Goal: Task Accomplishment & Management: Use online tool/utility

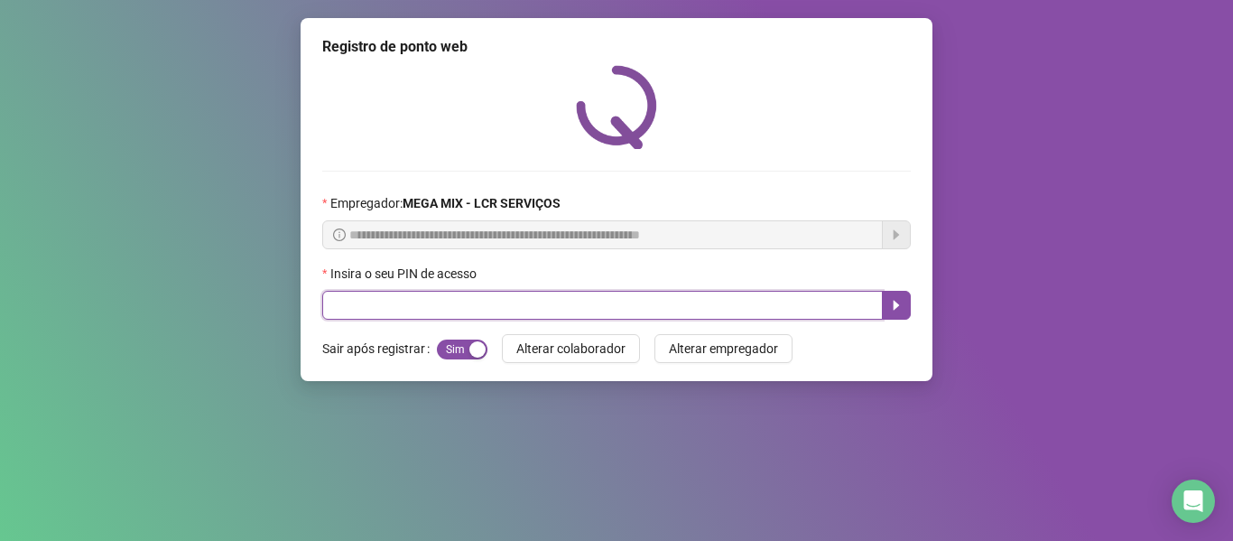
click at [376, 309] on input "text" at bounding box center [602, 305] width 561 height 29
type input "*****"
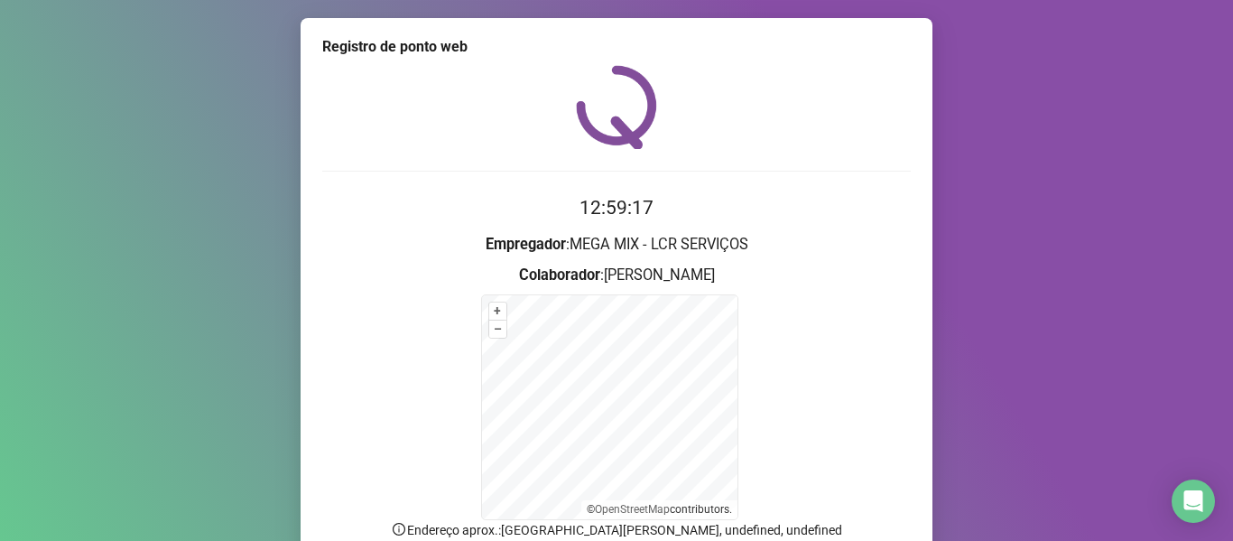
scroll to position [159, 0]
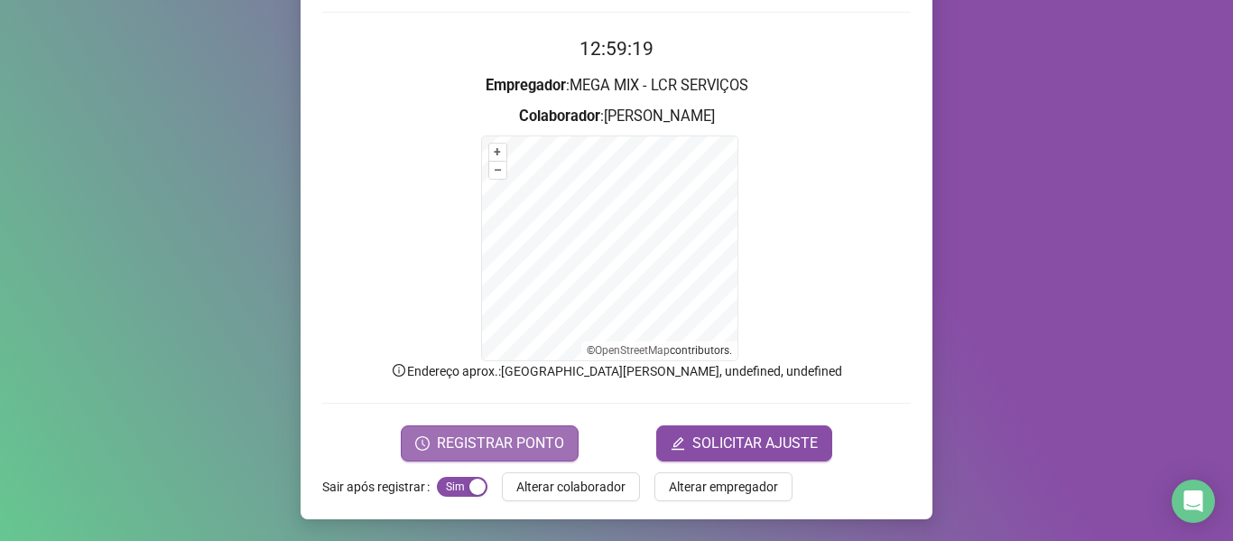
click at [515, 436] on span "REGISTRAR PONTO" at bounding box center [500, 443] width 127 height 22
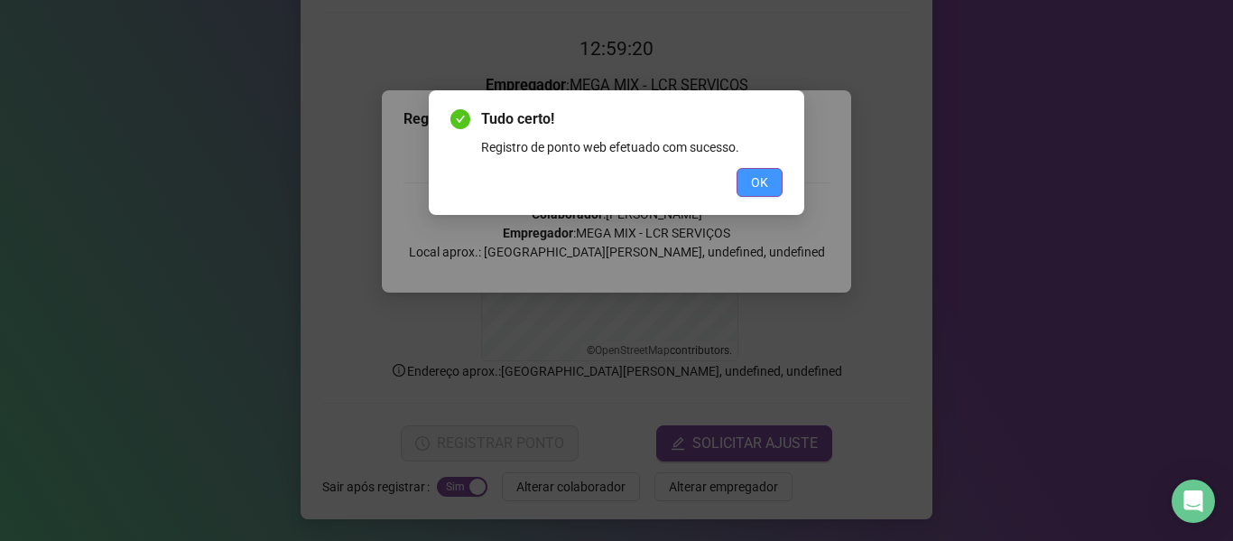
click at [766, 181] on span "OK" at bounding box center [759, 182] width 17 height 20
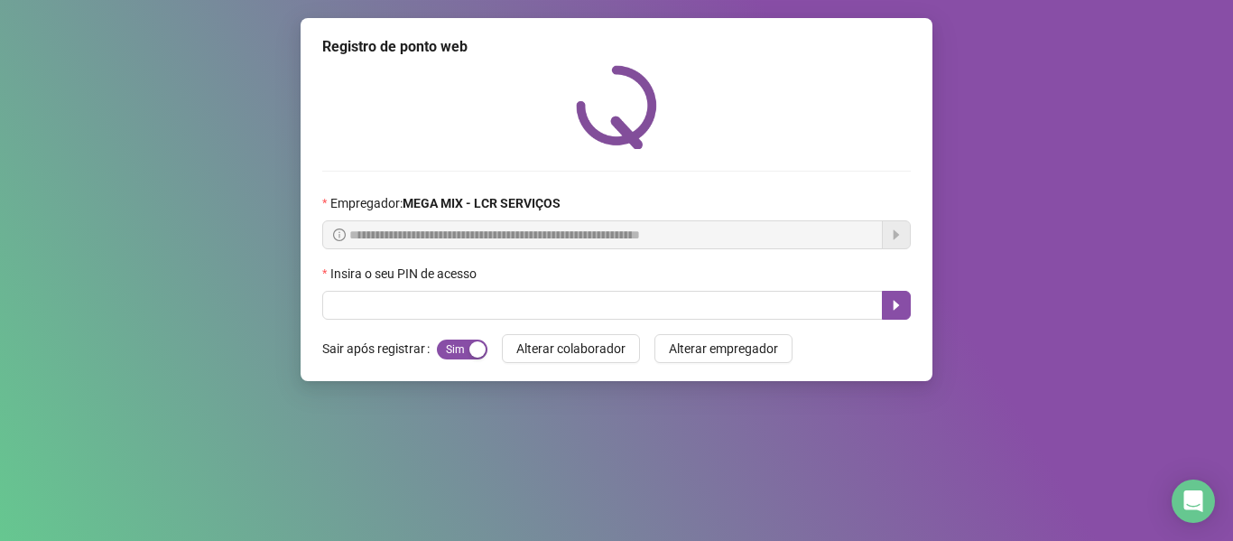
click at [858, 172] on div "**********" at bounding box center [616, 192] width 589 height 255
click at [806, 288] on div "Insira o seu PIN de acesso" at bounding box center [616, 277] width 589 height 27
click at [812, 334] on form "Sair após registrar Sim Não Alterar colaborador Alterar empregador" at bounding box center [616, 348] width 589 height 29
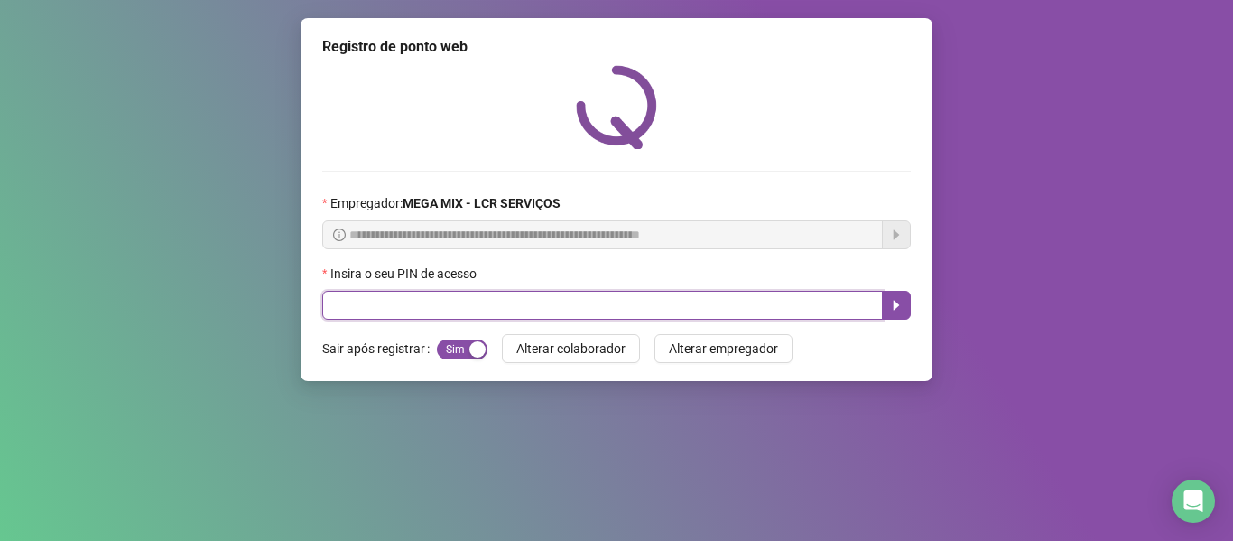
click at [832, 298] on input "text" at bounding box center [602, 305] width 561 height 29
type input "*****"
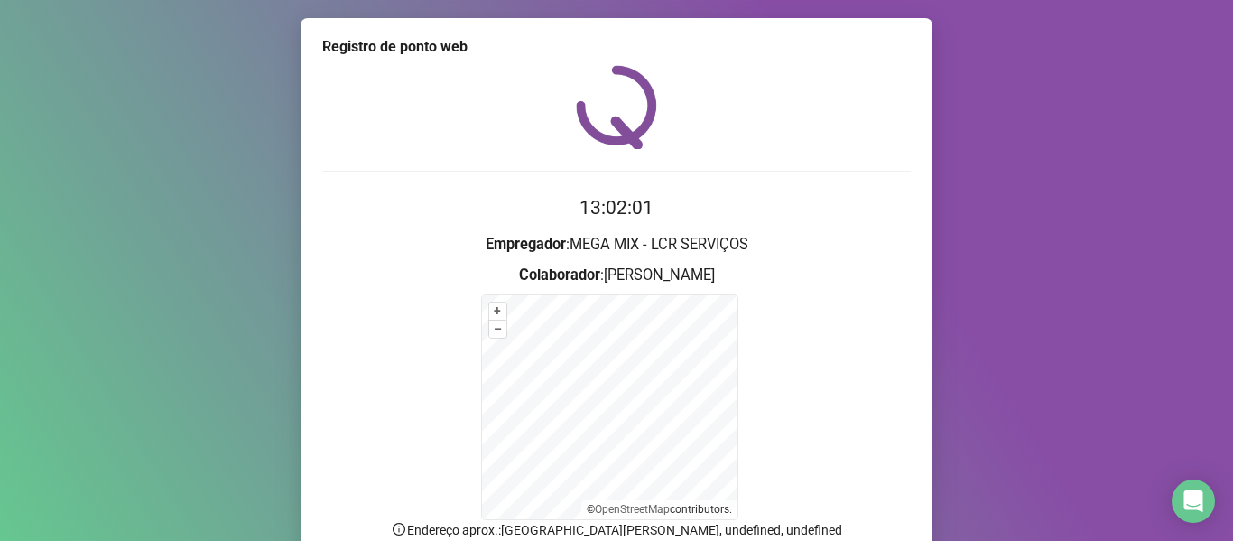
scroll to position [159, 0]
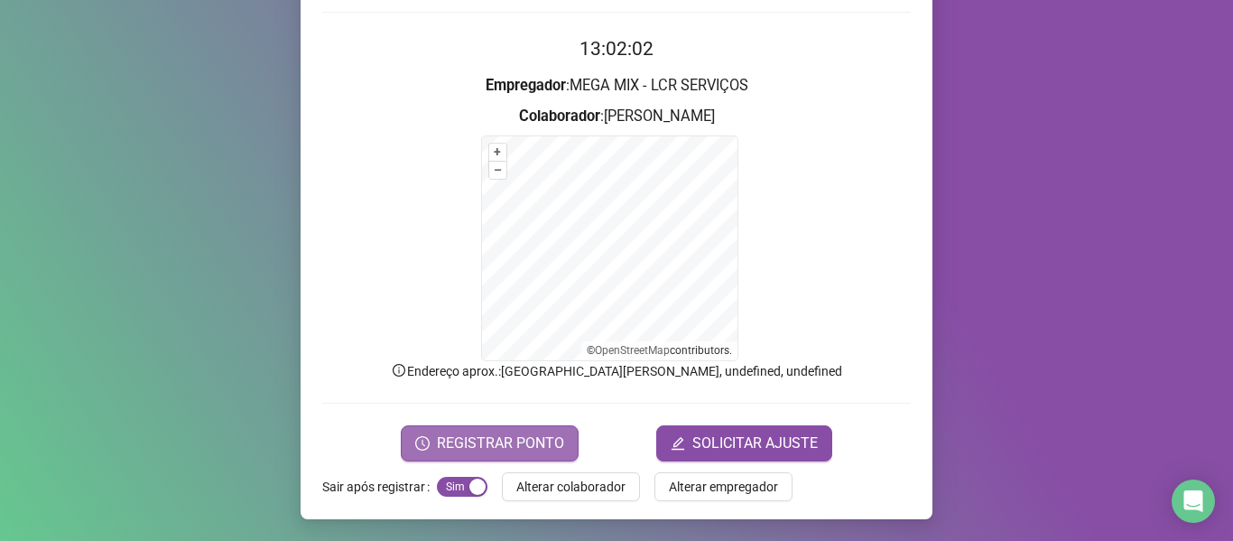
drag, startPoint x: 497, startPoint y: 444, endPoint x: 509, endPoint y: 439, distance: 12.9
click at [499, 443] on span "REGISTRAR PONTO" at bounding box center [500, 443] width 127 height 22
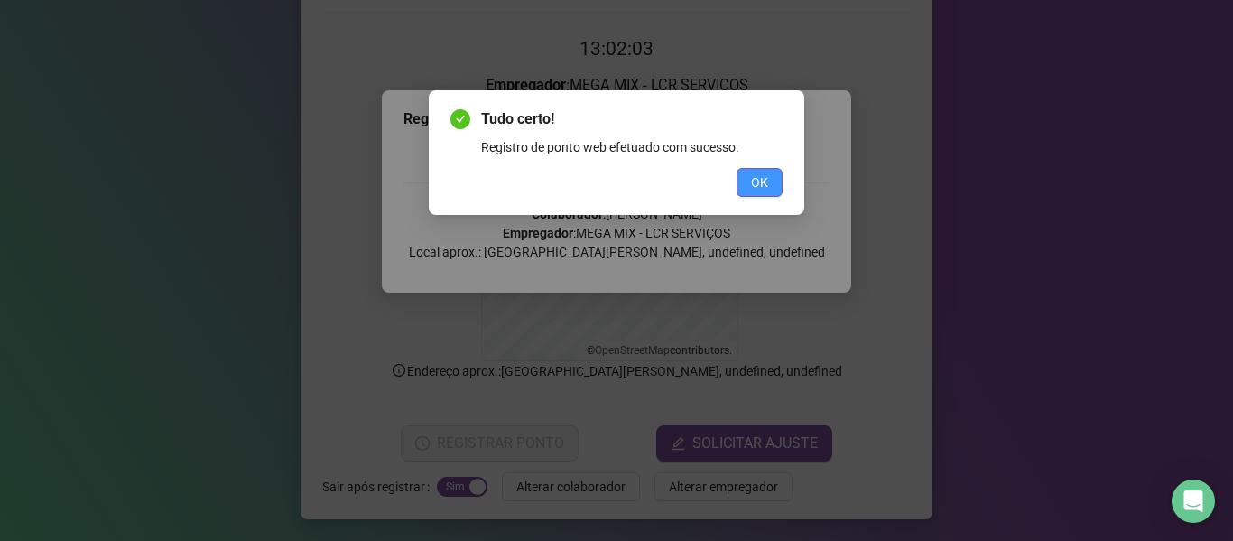
click at [755, 180] on span "OK" at bounding box center [759, 182] width 17 height 20
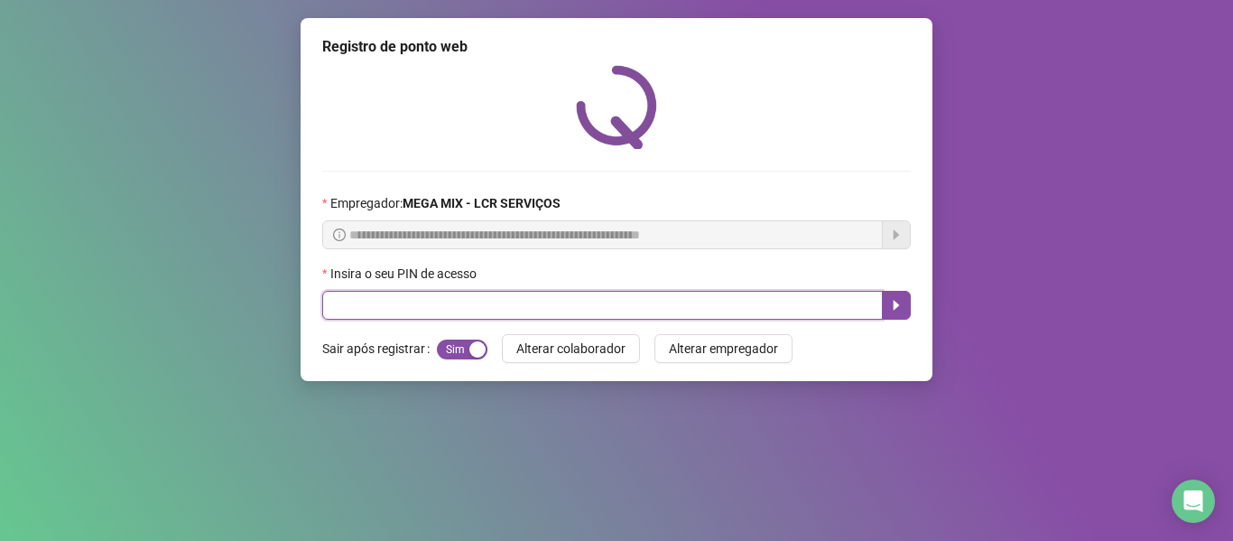
click at [514, 308] on input "text" at bounding box center [602, 305] width 561 height 29
type input "*****"
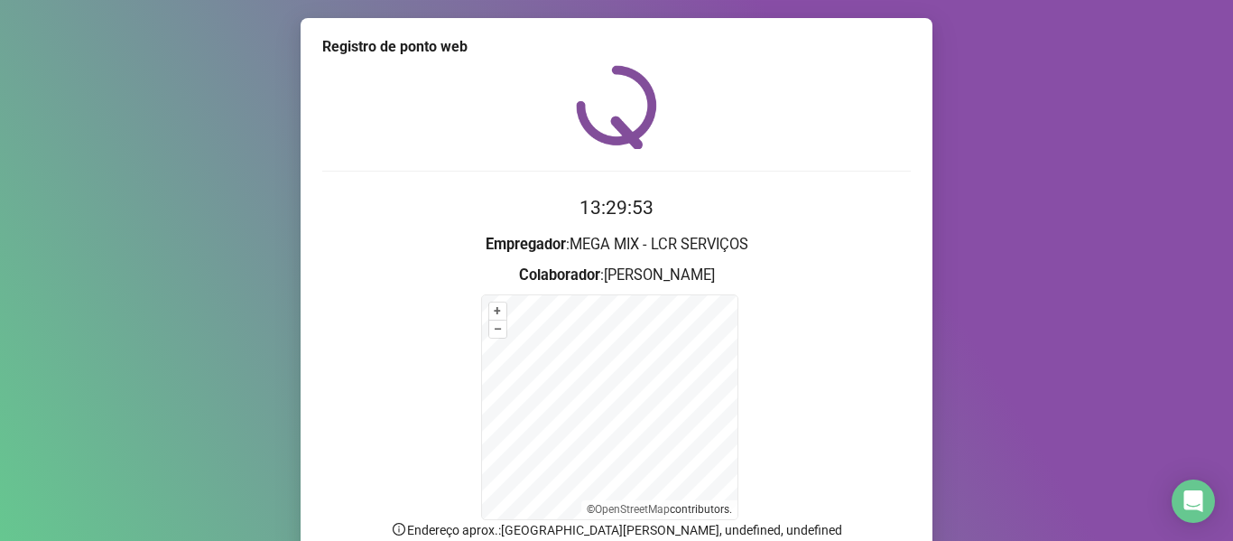
scroll to position [159, 0]
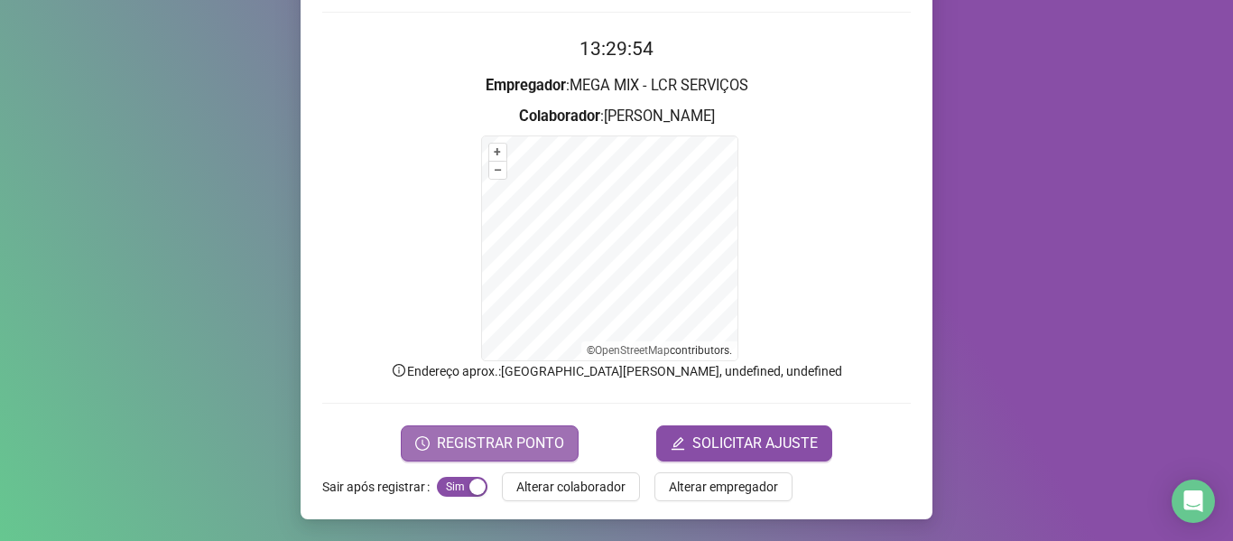
click at [462, 445] on span "REGISTRAR PONTO" at bounding box center [500, 443] width 127 height 22
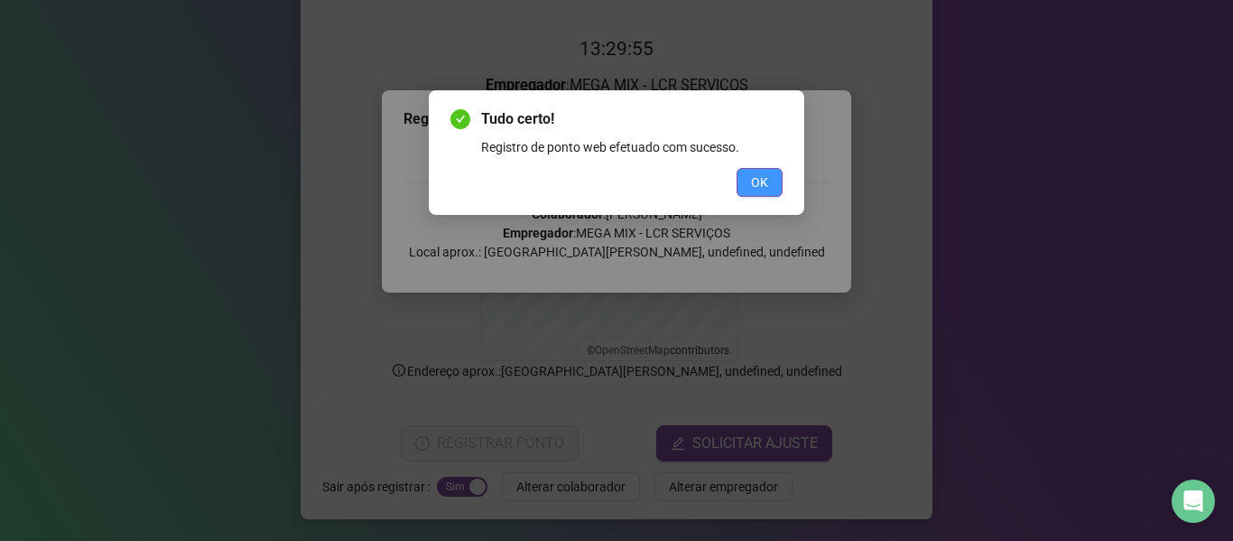
click at [768, 178] on button "OK" at bounding box center [760, 182] width 46 height 29
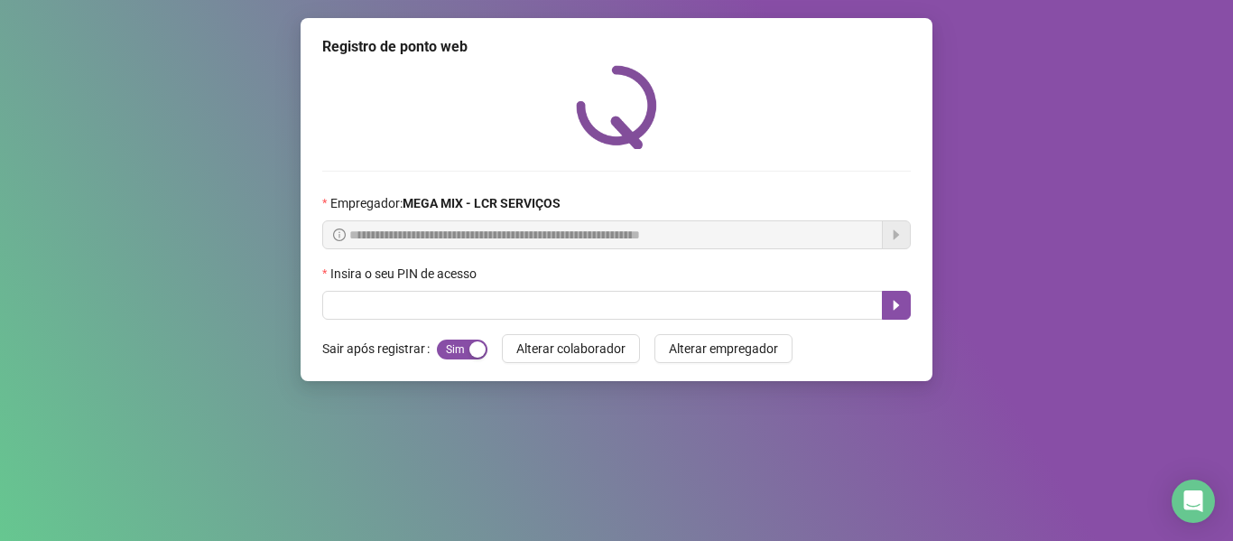
scroll to position [0, 0]
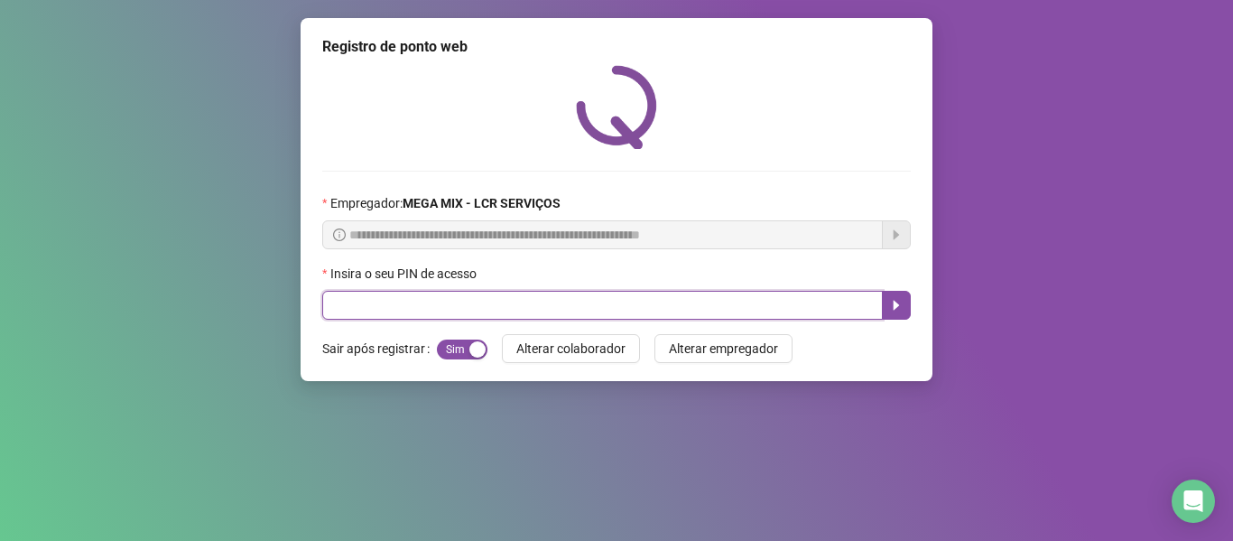
click at [418, 297] on input "text" at bounding box center [602, 305] width 561 height 29
type input "*****"
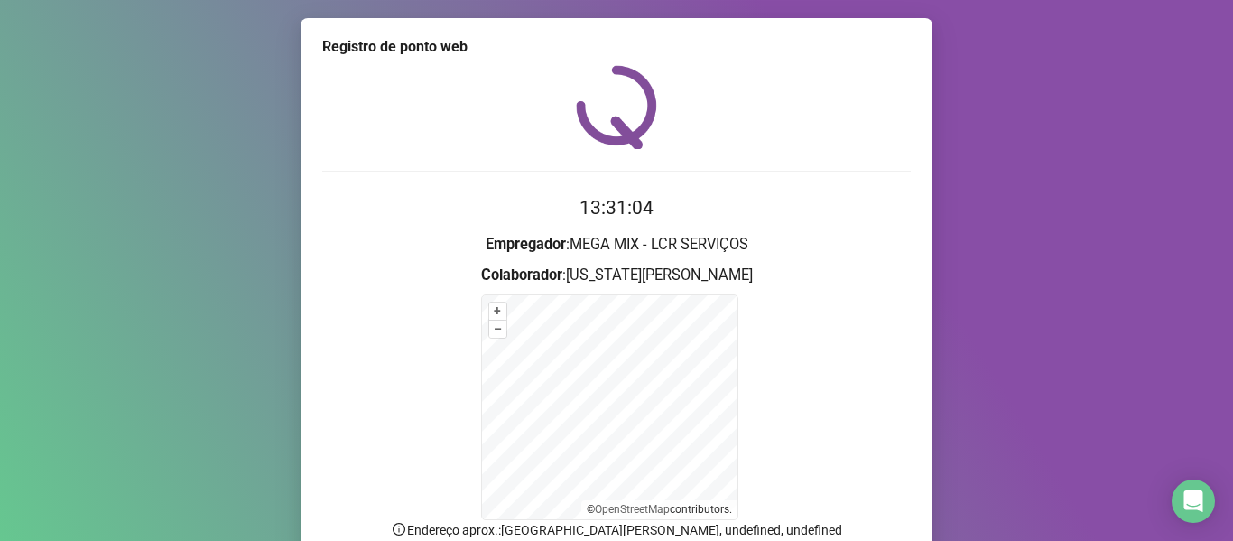
scroll to position [159, 0]
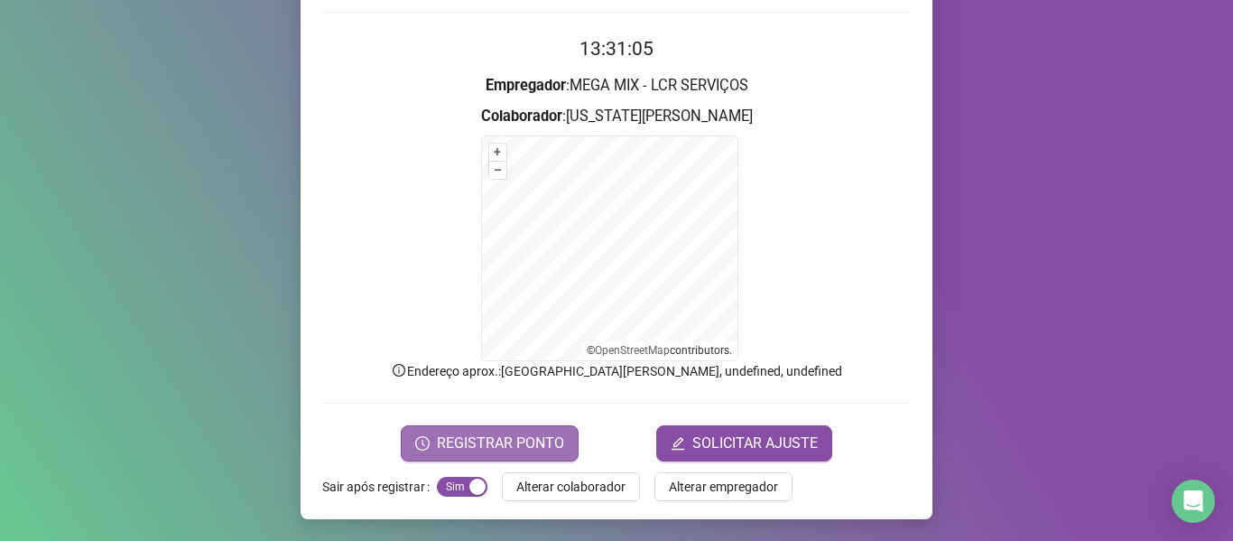
click at [469, 446] on span "REGISTRAR PONTO" at bounding box center [500, 443] width 127 height 22
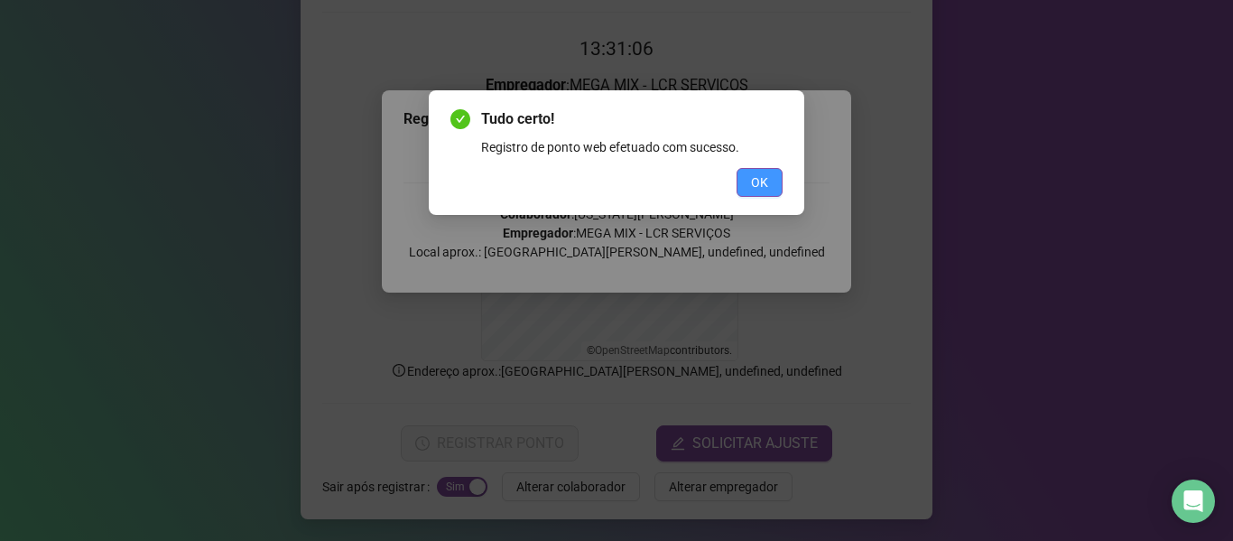
click at [760, 181] on span "OK" at bounding box center [759, 182] width 17 height 20
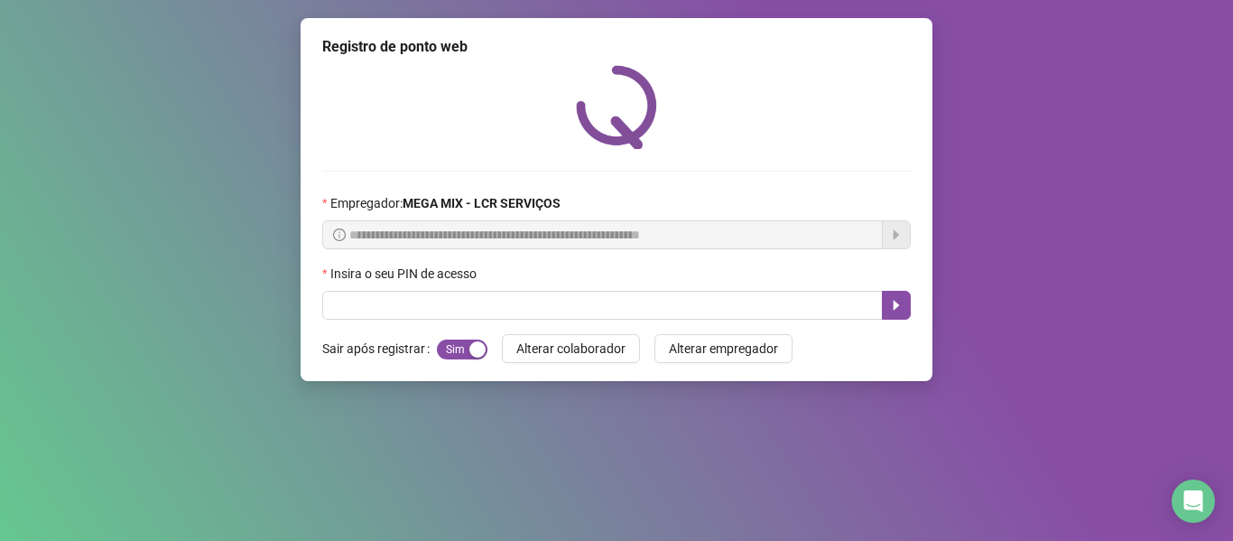
click at [710, 290] on div "Insira o seu PIN de acesso" at bounding box center [616, 277] width 589 height 27
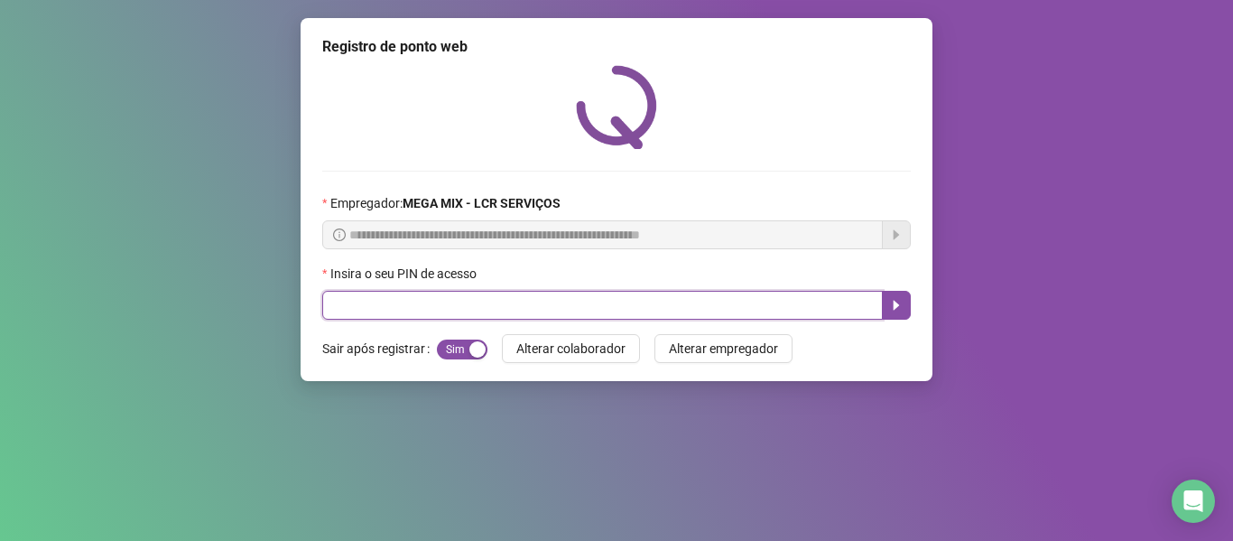
click at [709, 292] on input "text" at bounding box center [602, 305] width 561 height 29
type input "*****"
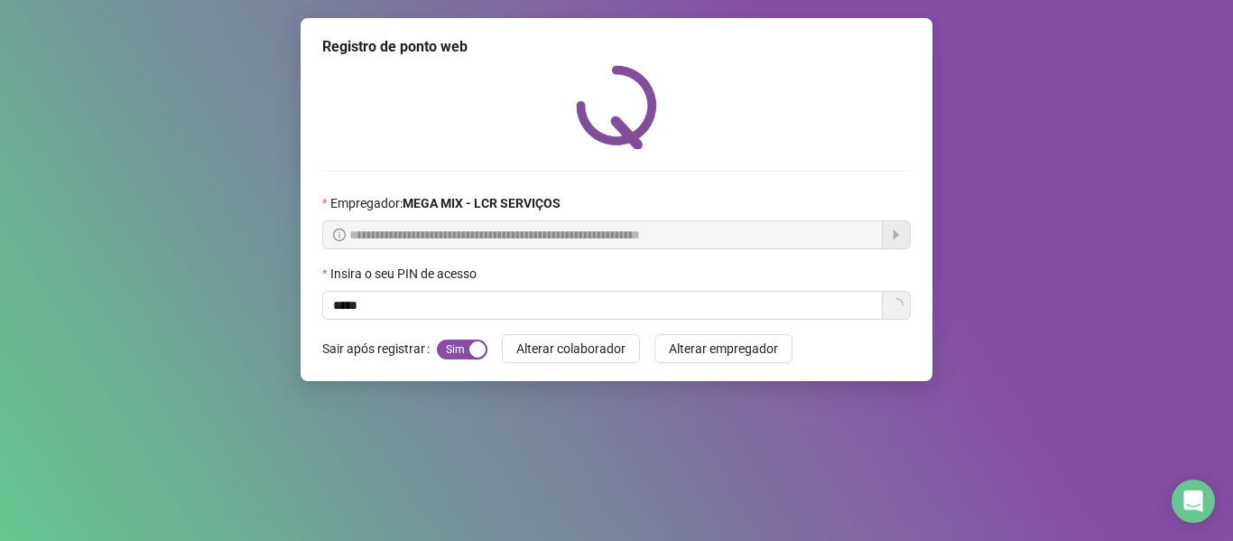
scroll to position [90, 0]
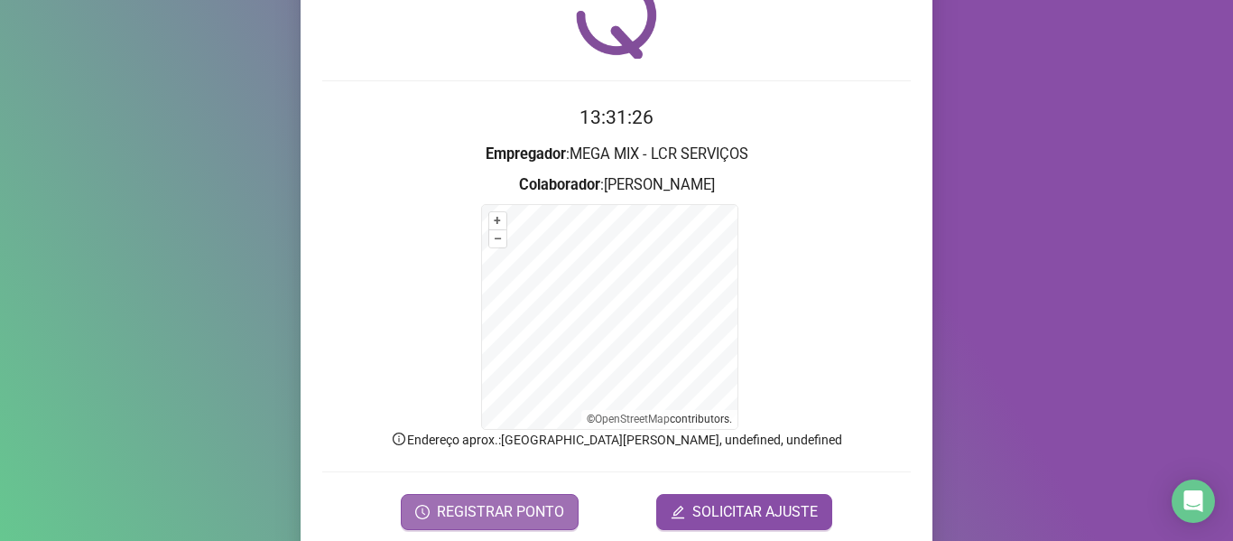
click at [522, 523] on button "REGISTRAR PONTO" at bounding box center [490, 512] width 178 height 36
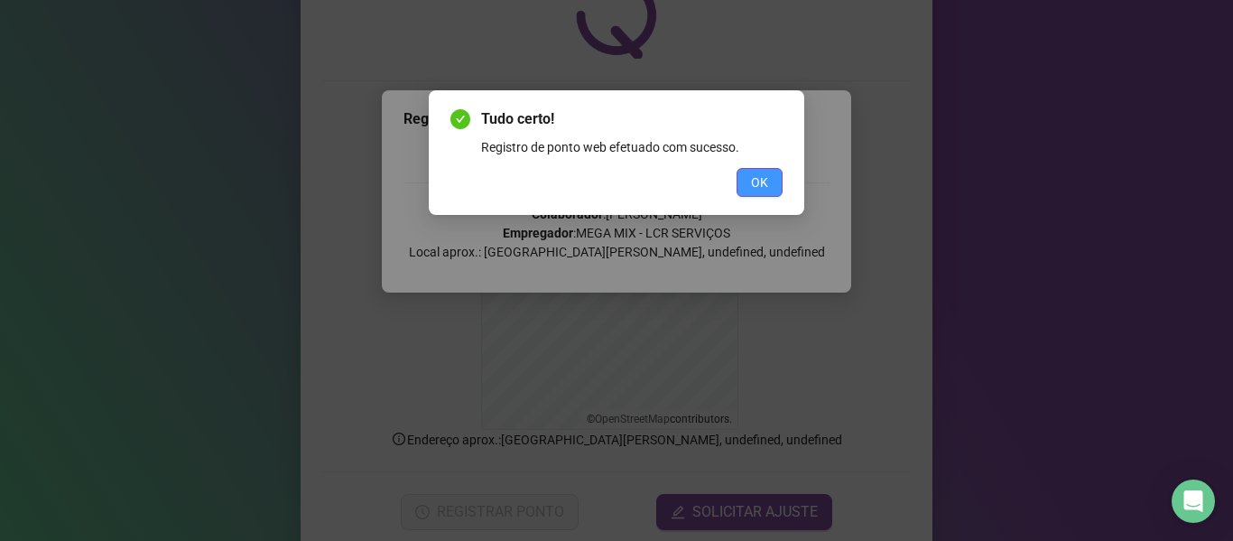
click at [757, 181] on span "OK" at bounding box center [759, 182] width 17 height 20
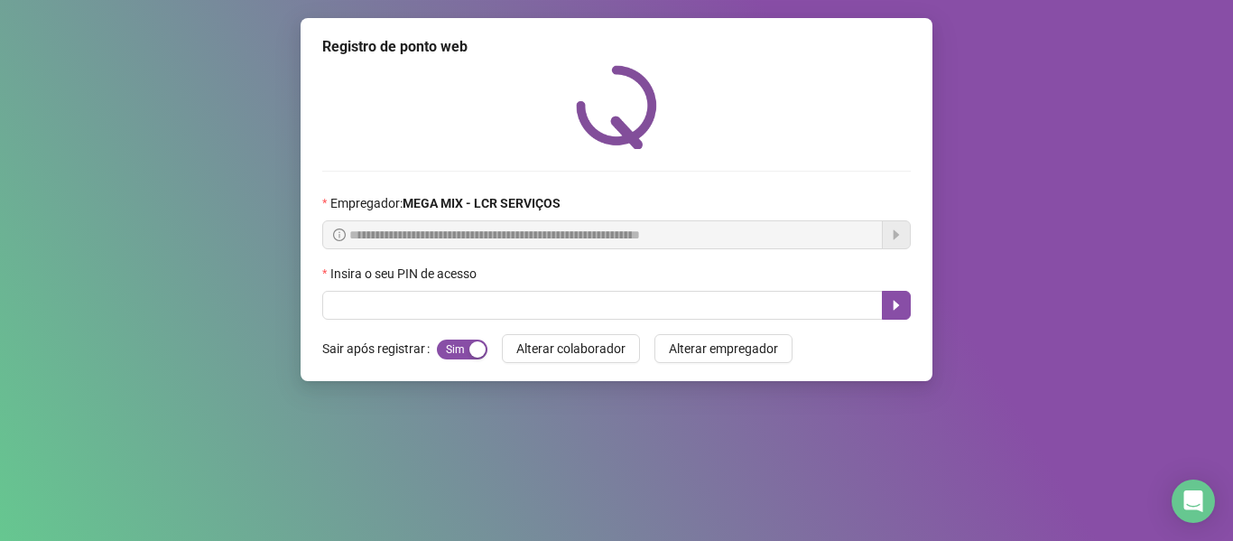
scroll to position [0, 0]
click at [777, 106] on div "Tudo certo! Registro de ponto web efetuado com sucesso. OK" at bounding box center [616, 270] width 1233 height 541
click at [777, 106] on div at bounding box center [616, 107] width 589 height 84
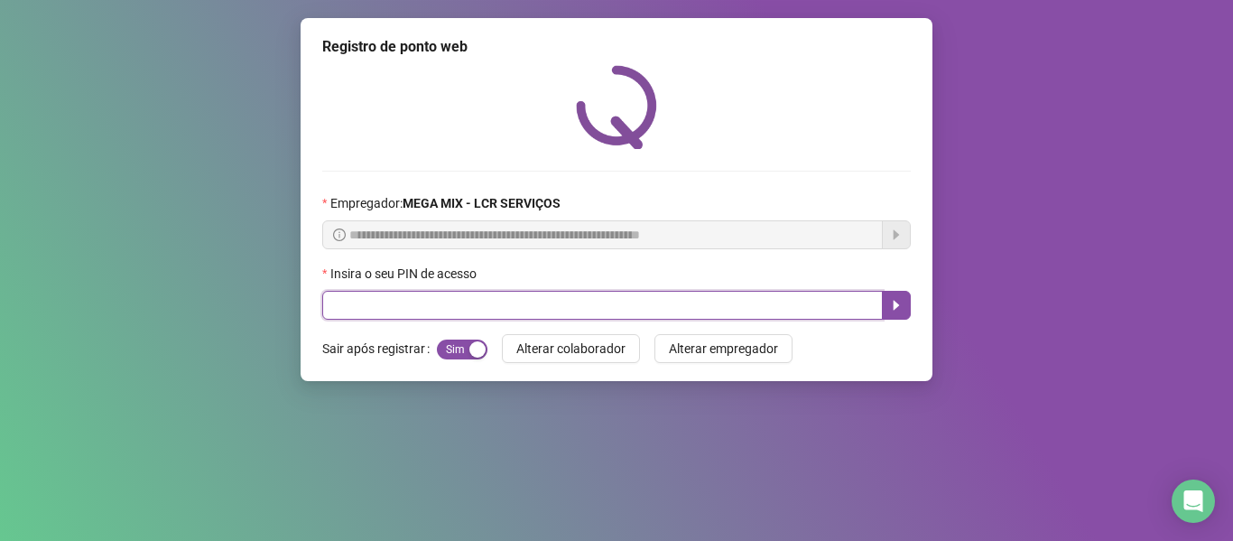
click at [498, 318] on input "text" at bounding box center [602, 305] width 561 height 29
type input "*****"
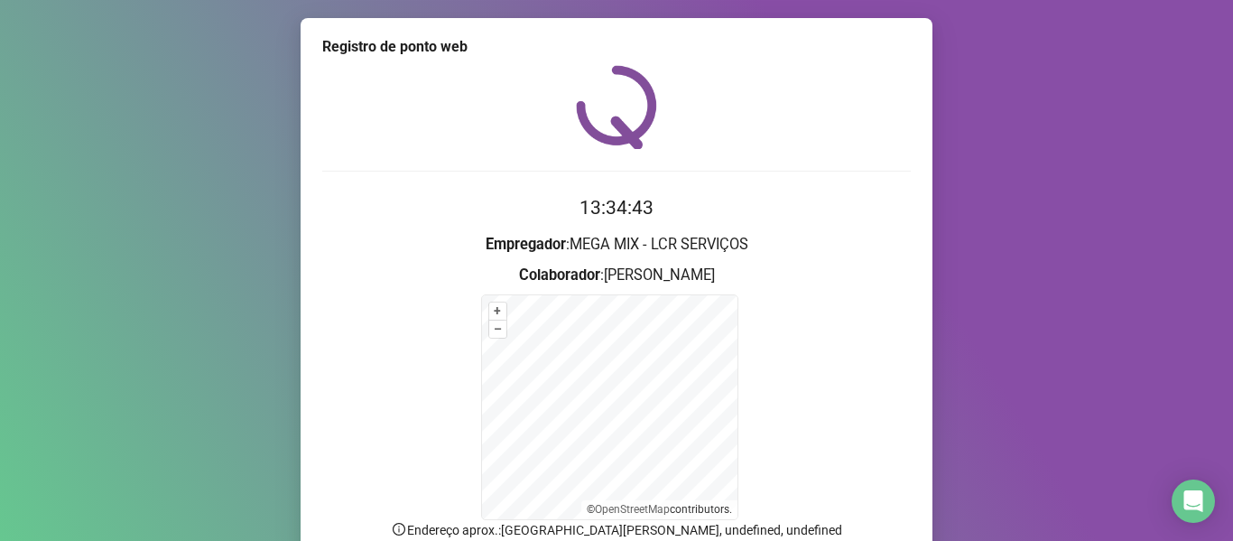
scroll to position [159, 0]
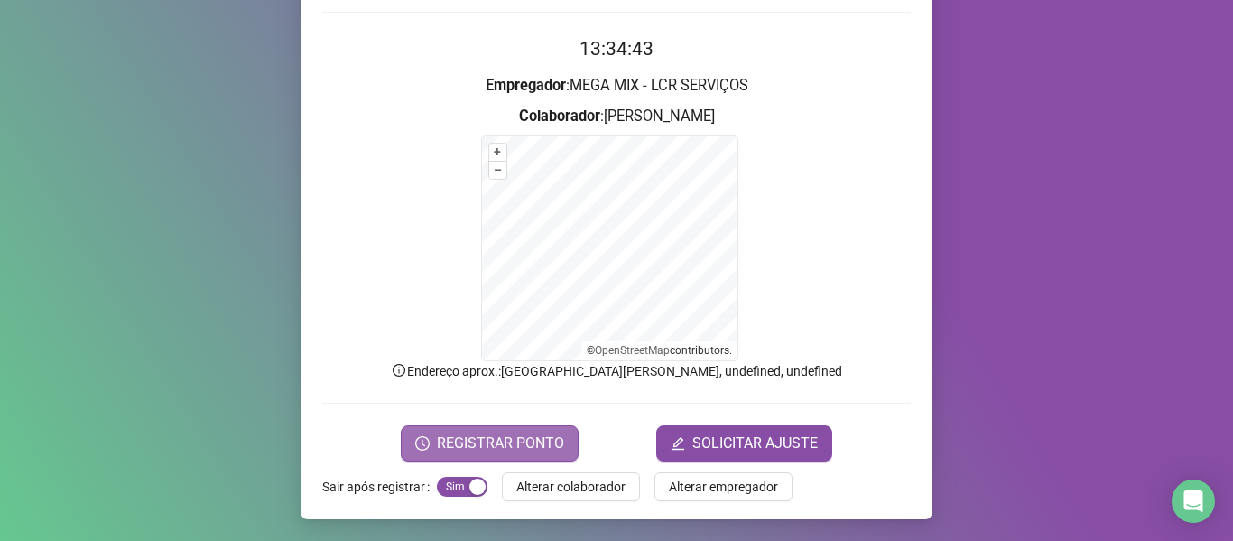
click at [422, 437] on icon "clock-circle" at bounding box center [422, 443] width 14 height 14
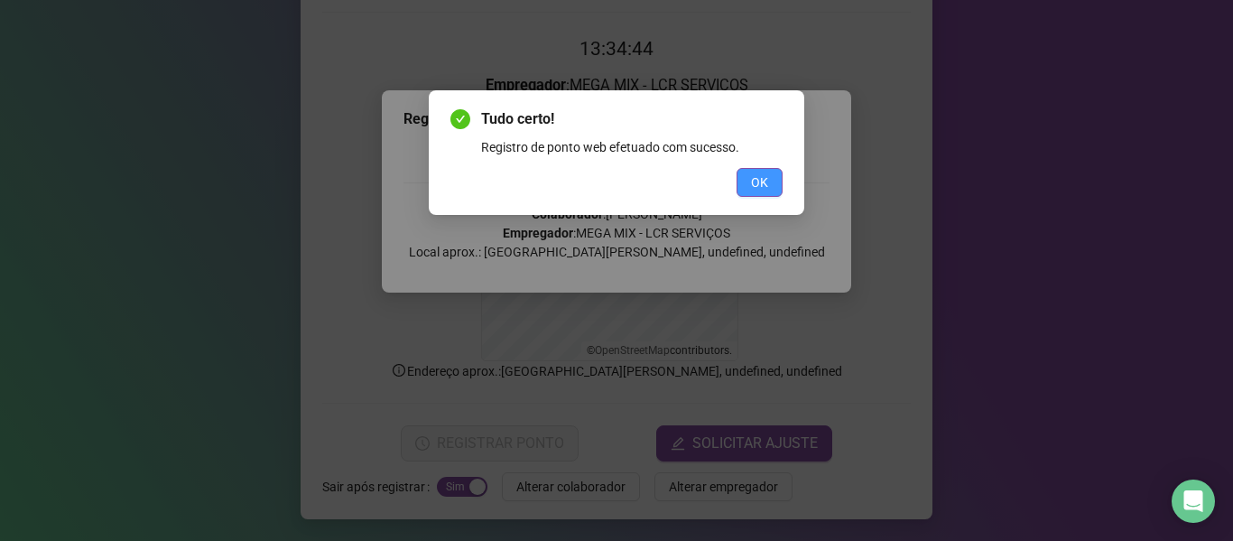
click at [747, 182] on button "OK" at bounding box center [760, 182] width 46 height 29
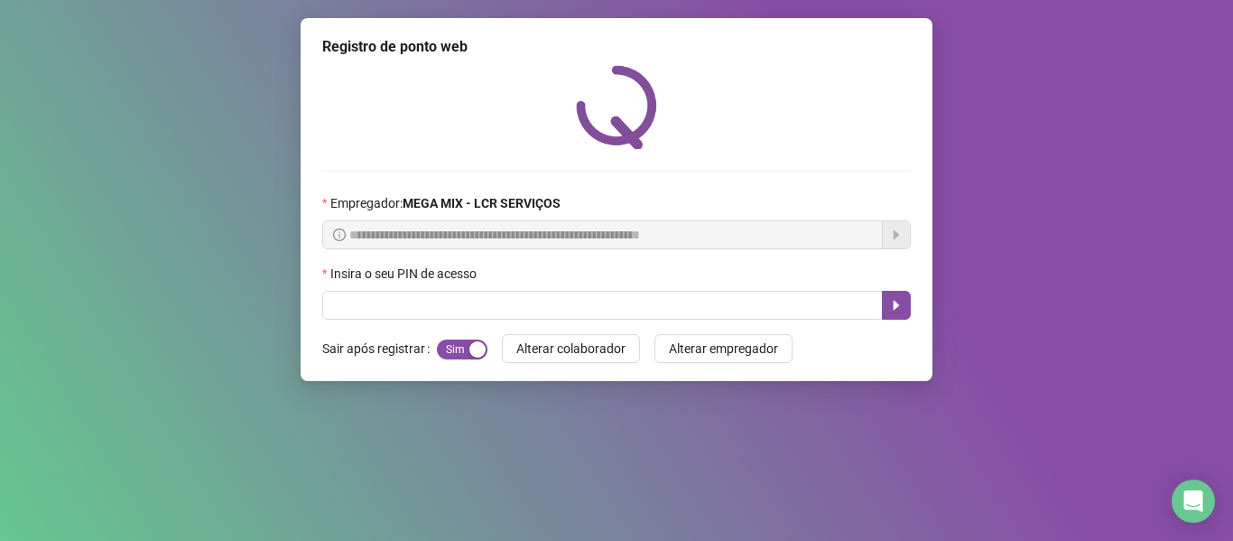
scroll to position [0, 0]
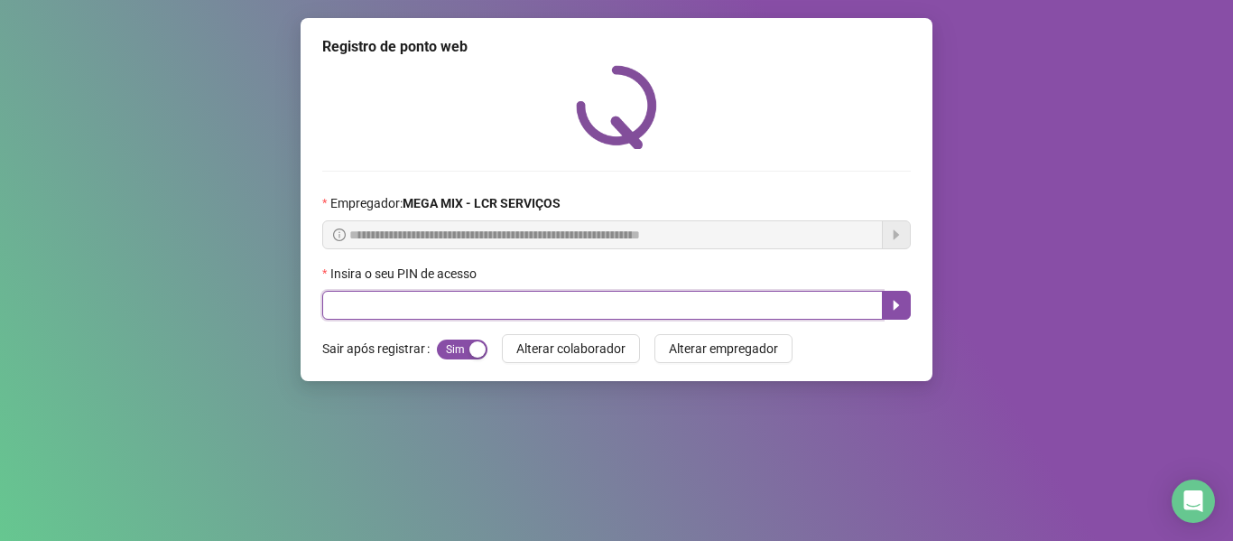
click at [712, 320] on input "text" at bounding box center [602, 305] width 561 height 29
type input "*****"
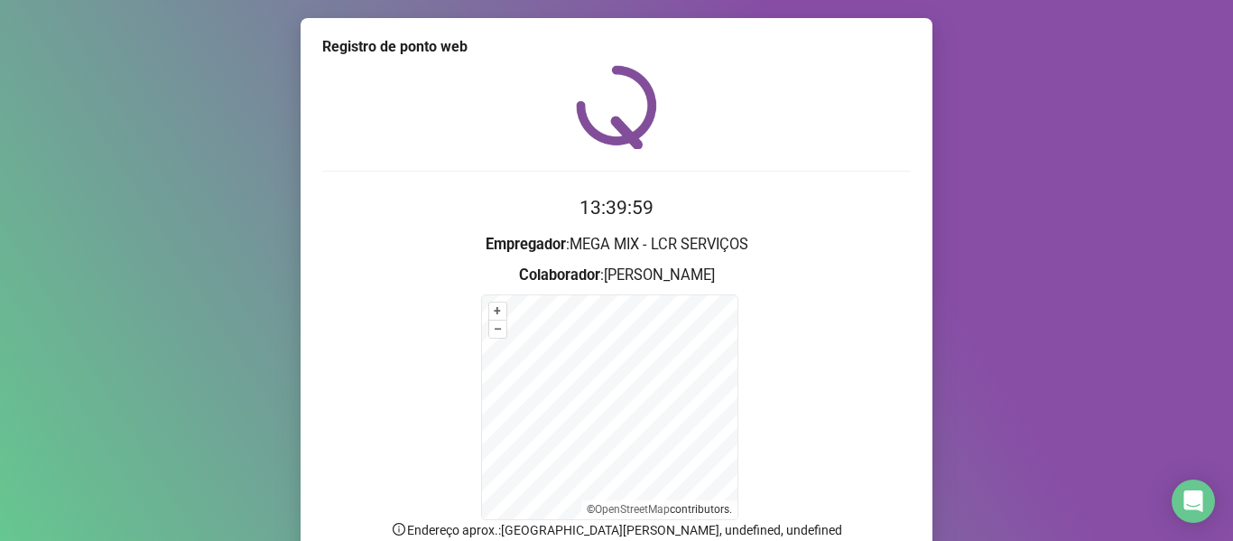
scroll to position [159, 0]
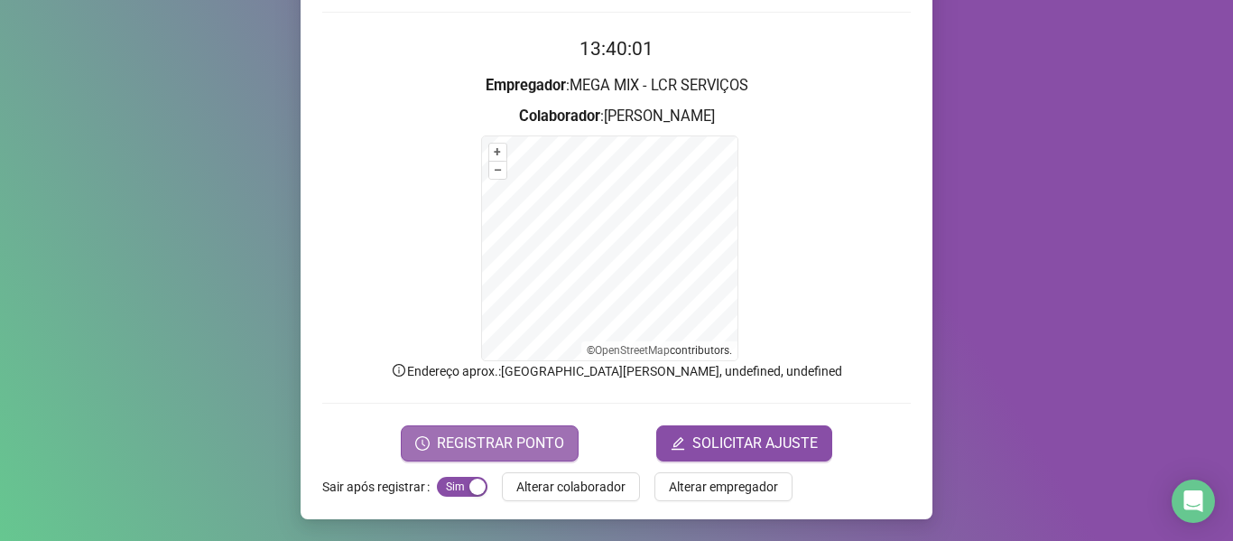
click at [541, 444] on span "REGISTRAR PONTO" at bounding box center [500, 443] width 127 height 22
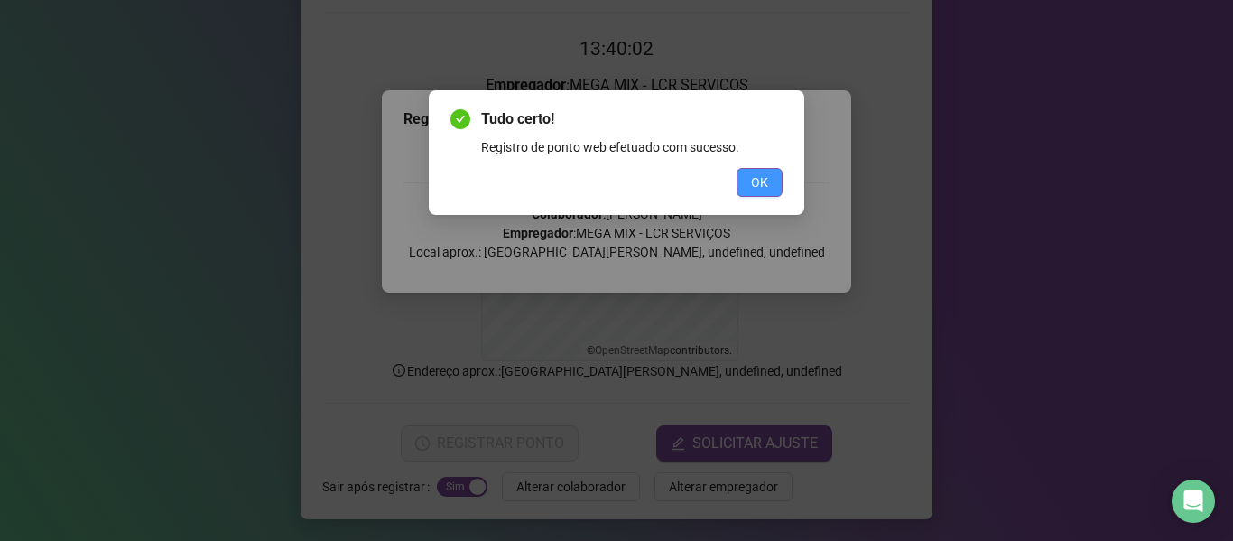
click at [748, 187] on button "OK" at bounding box center [760, 182] width 46 height 29
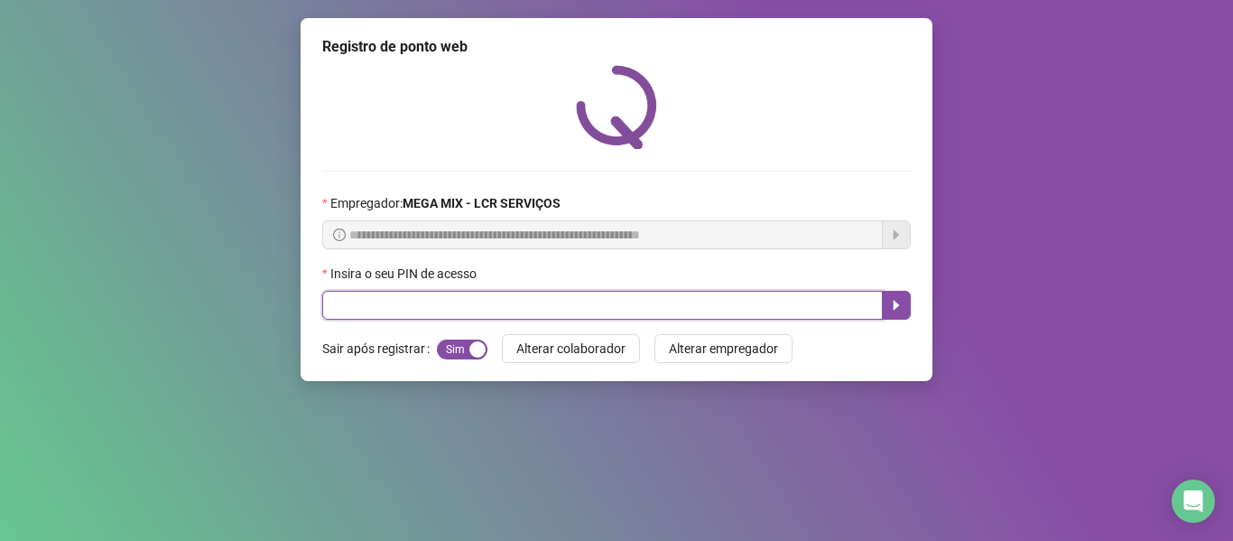
click at [547, 311] on input "text" at bounding box center [602, 305] width 561 height 29
type input "*****"
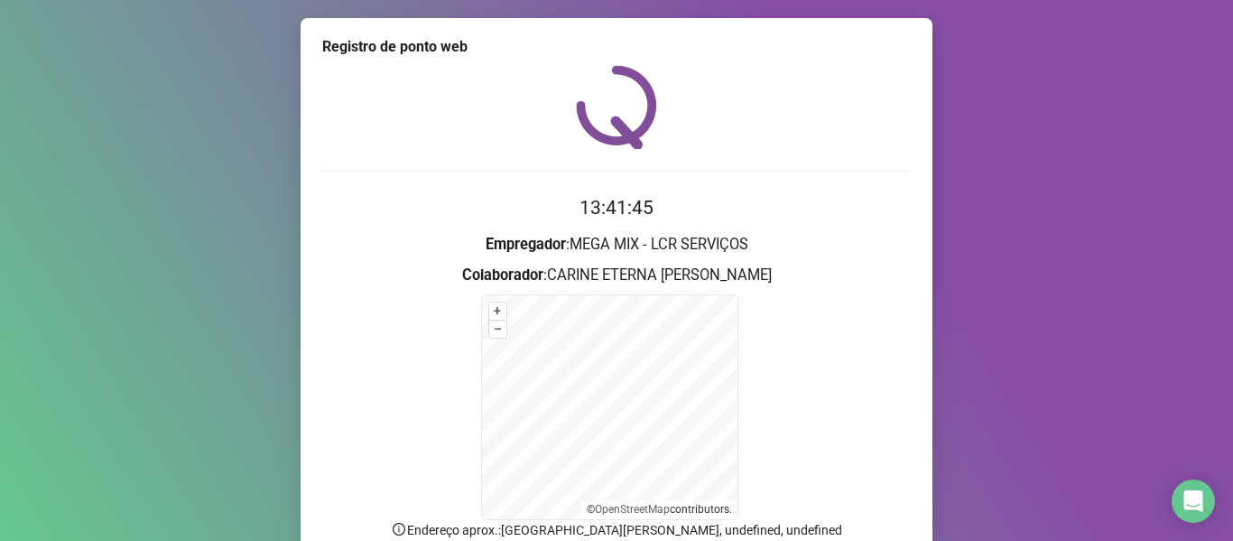
scroll to position [159, 0]
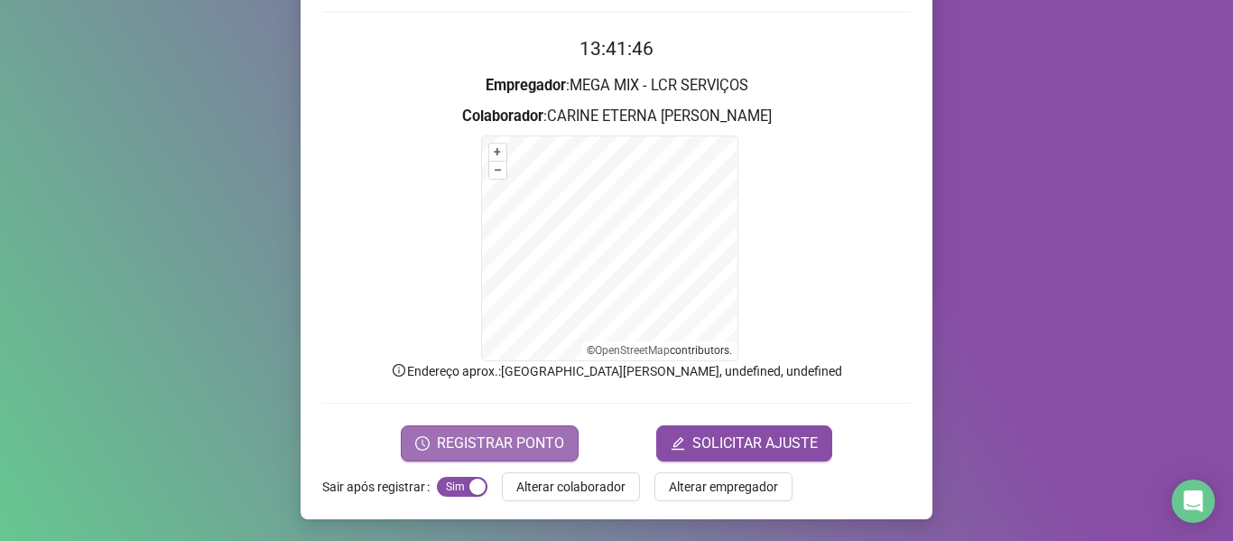
click at [499, 442] on span "REGISTRAR PONTO" at bounding box center [500, 443] width 127 height 22
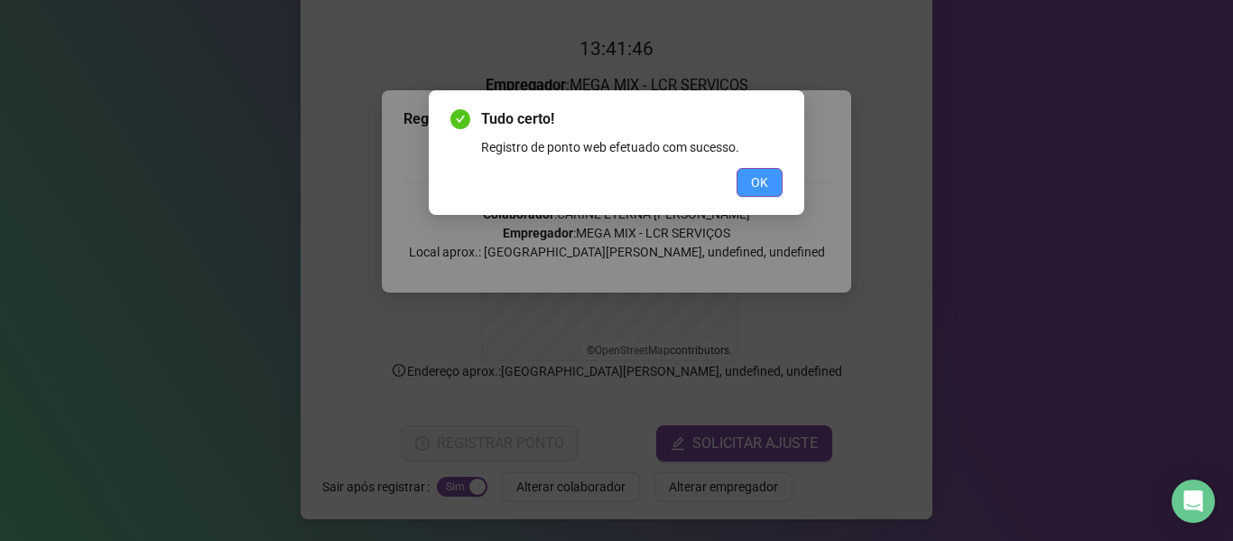
click at [748, 178] on button "OK" at bounding box center [760, 182] width 46 height 29
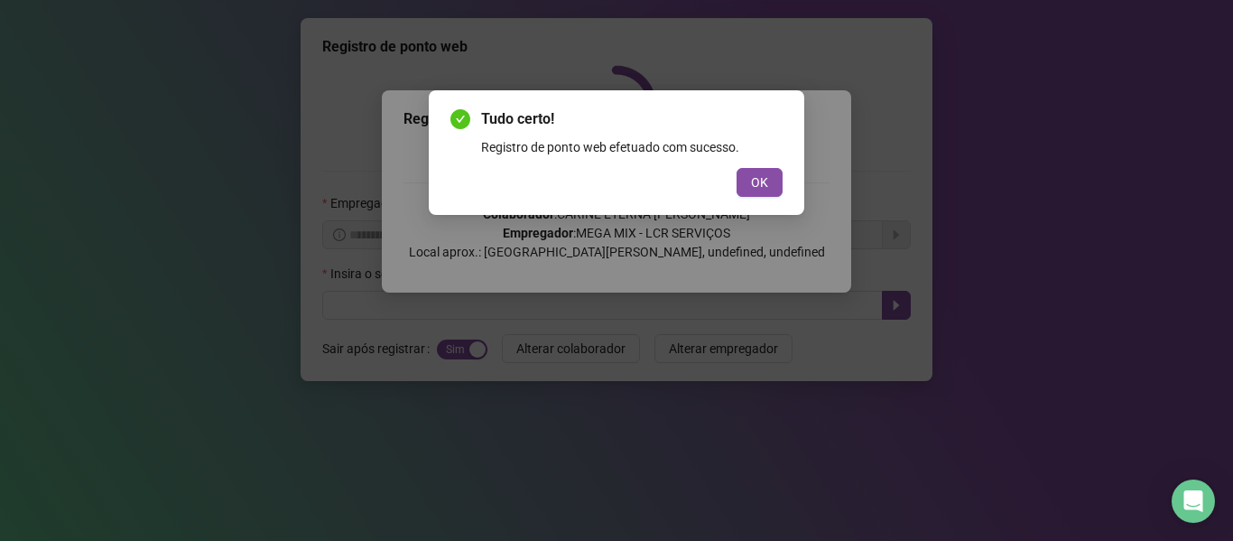
scroll to position [0, 0]
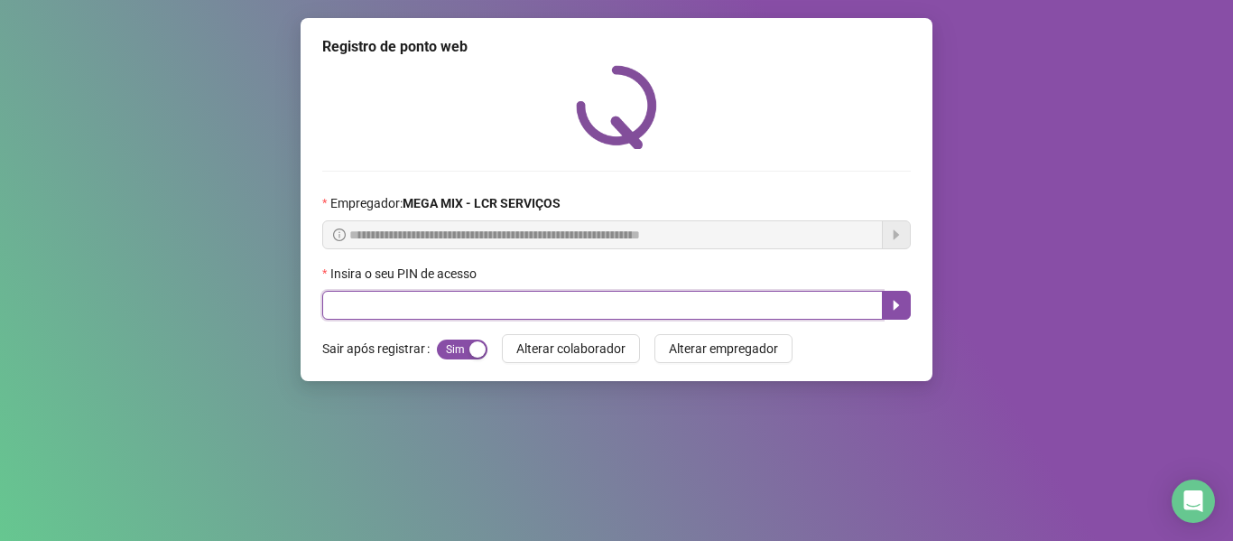
click at [436, 309] on input "text" at bounding box center [602, 305] width 561 height 29
type input "*****"
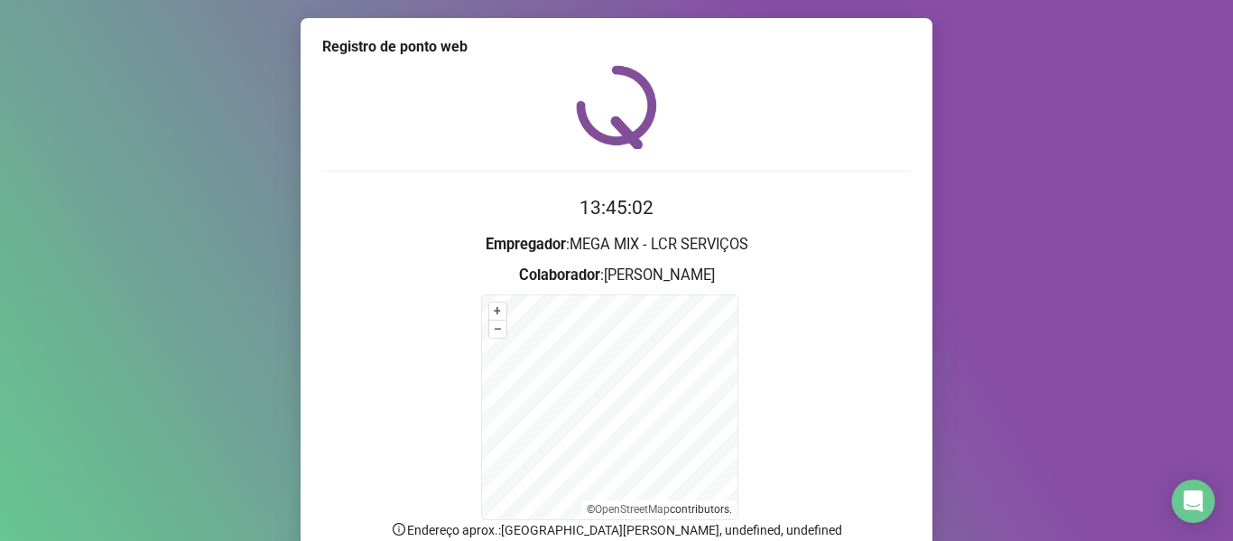
scroll to position [159, 0]
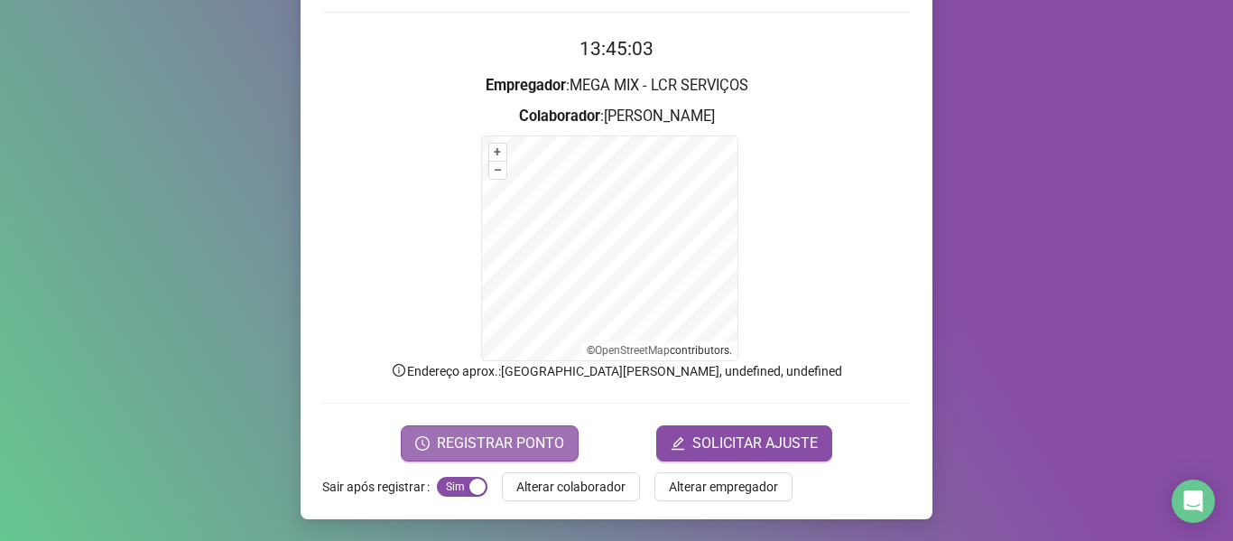
click at [533, 447] on span "REGISTRAR PONTO" at bounding box center [500, 443] width 127 height 22
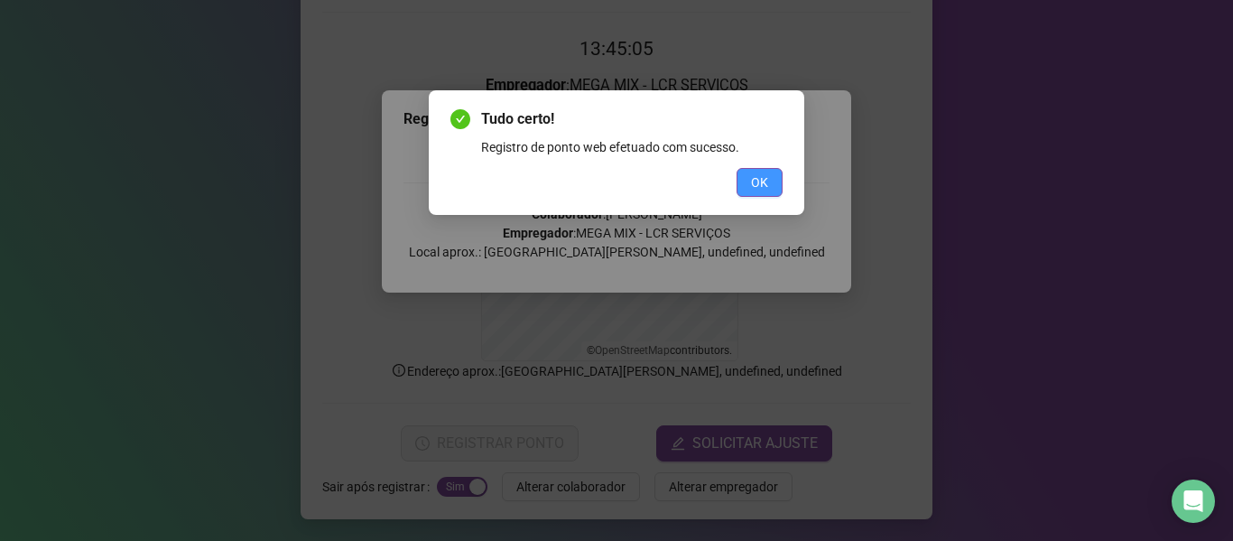
click at [757, 190] on span "OK" at bounding box center [759, 182] width 17 height 20
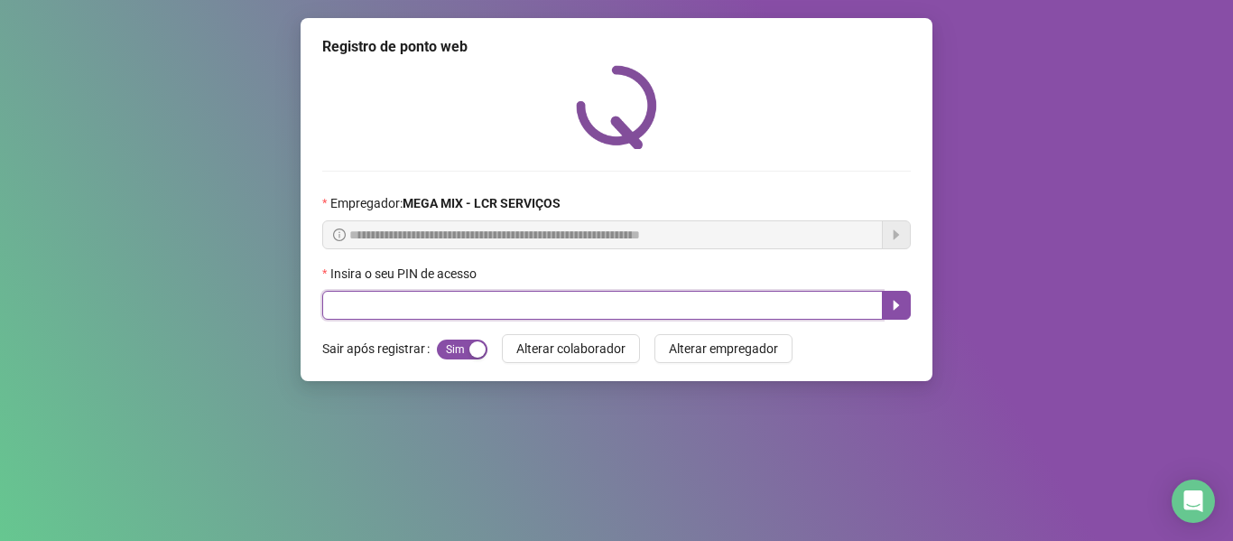
click at [452, 312] on input "text" at bounding box center [602, 305] width 561 height 29
type input "*****"
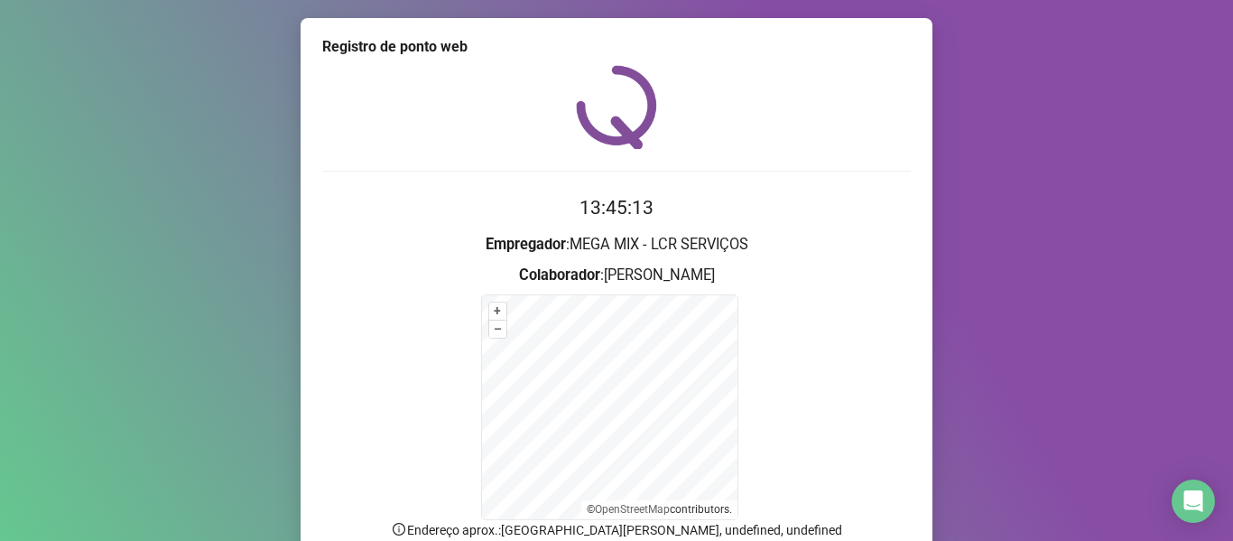
scroll to position [159, 0]
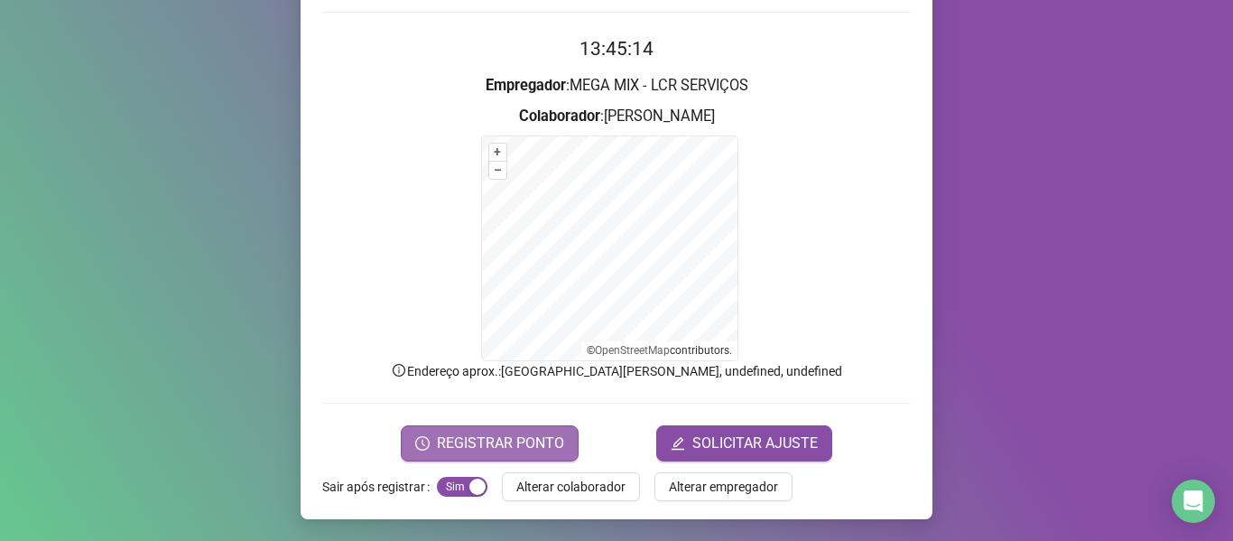
click at [478, 448] on span "REGISTRAR PONTO" at bounding box center [500, 443] width 127 height 22
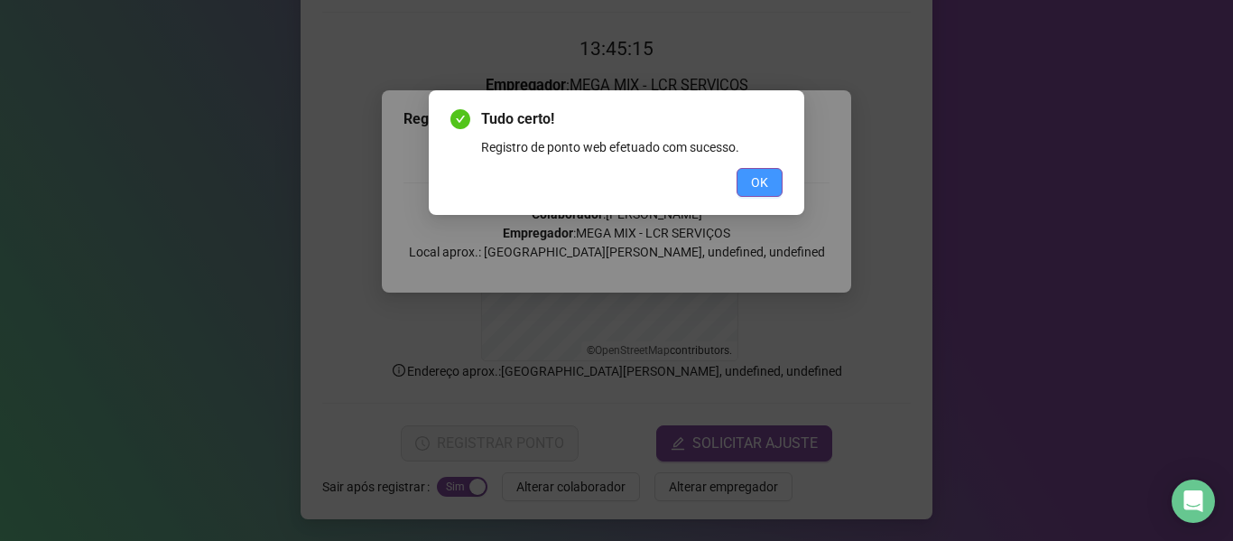
click at [768, 180] on button "OK" at bounding box center [760, 182] width 46 height 29
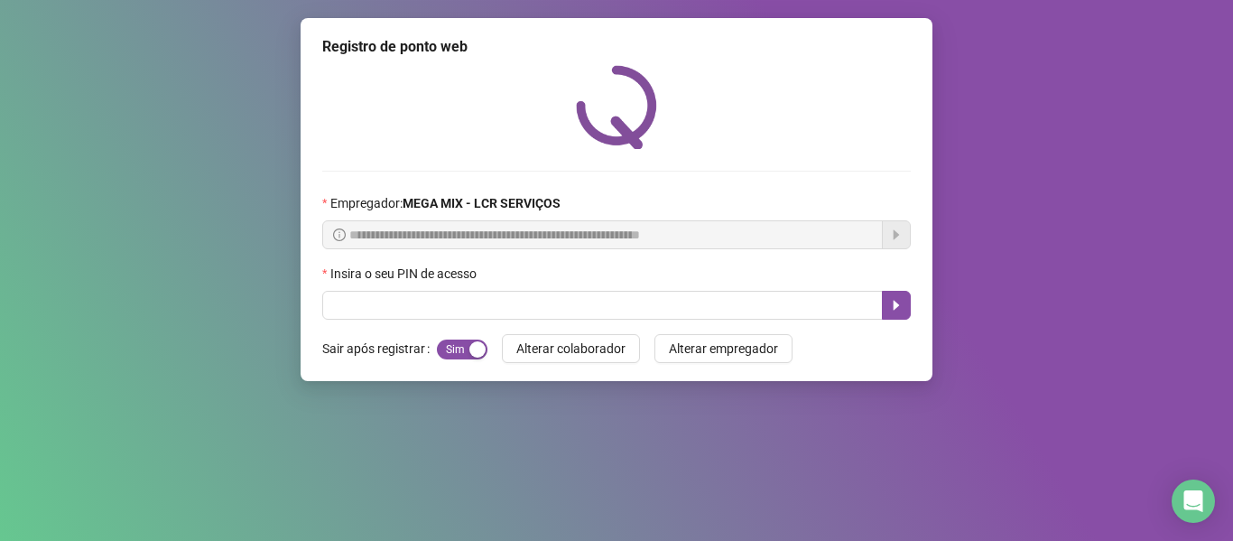
scroll to position [0, 0]
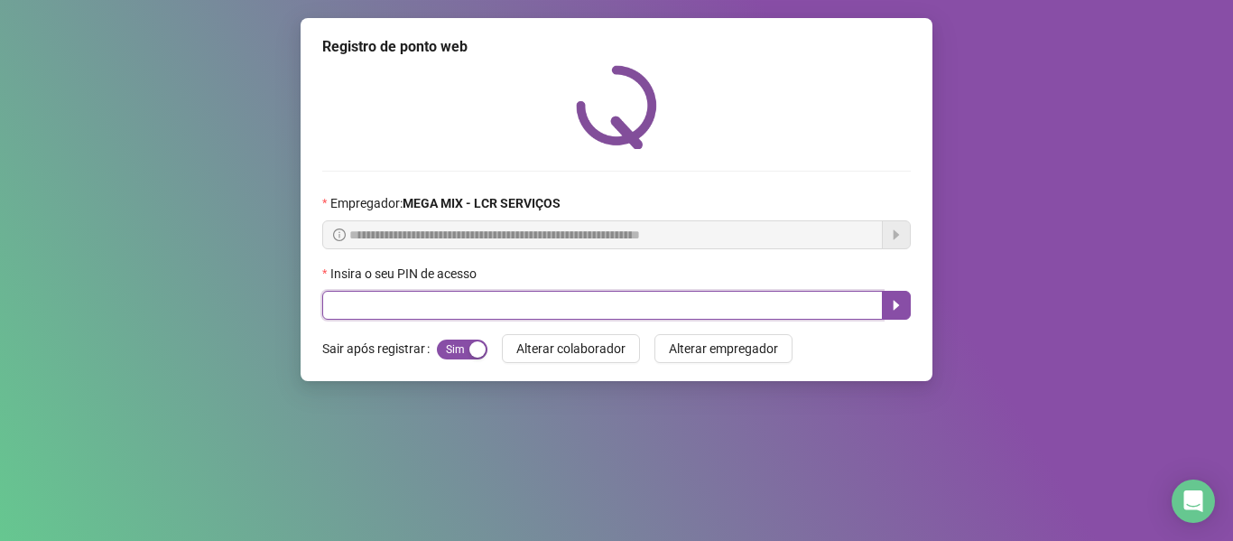
click at [372, 298] on input "text" at bounding box center [602, 305] width 561 height 29
type input "*****"
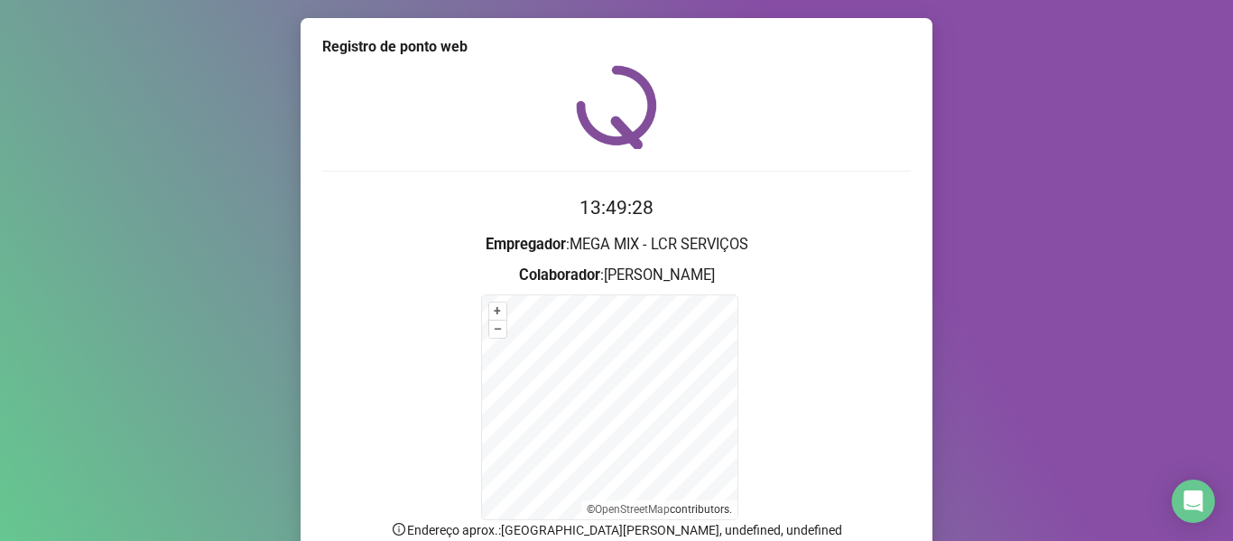
scroll to position [159, 0]
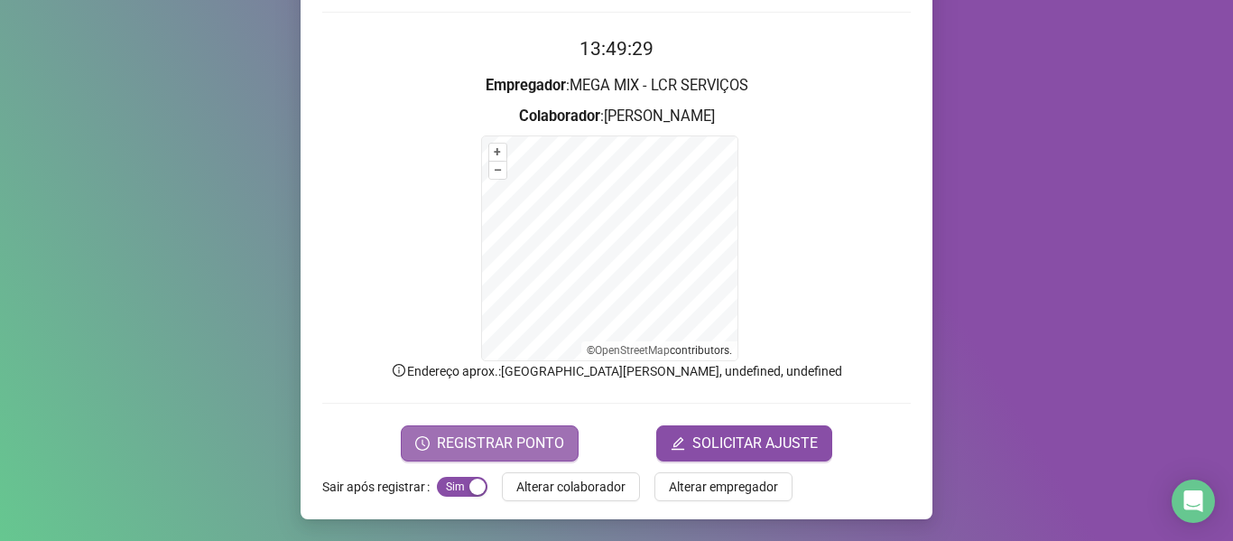
click at [495, 450] on span "REGISTRAR PONTO" at bounding box center [500, 443] width 127 height 22
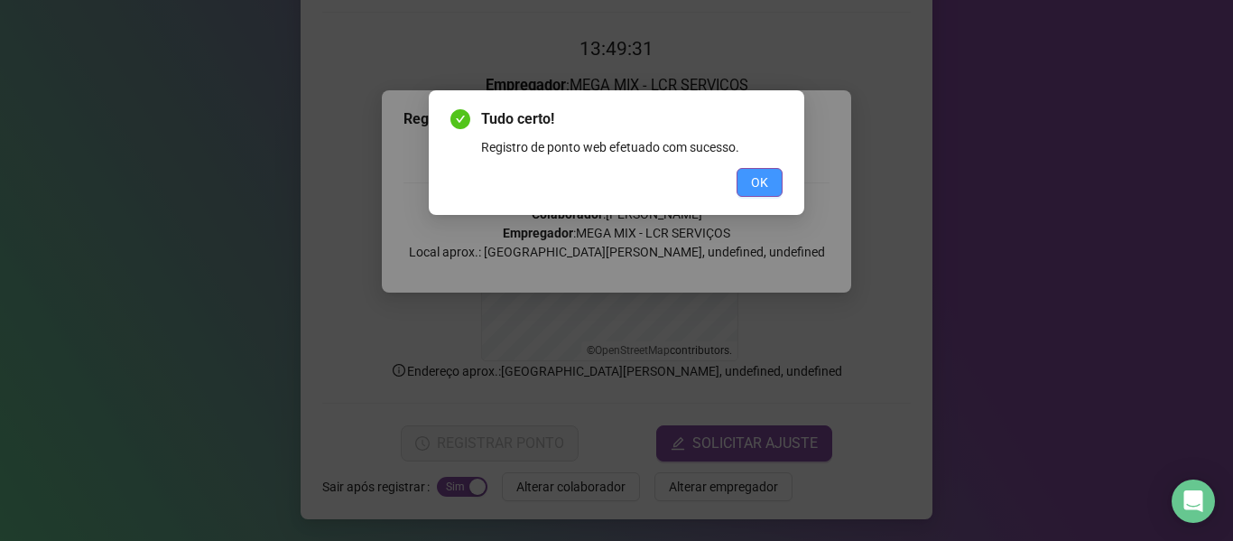
click at [763, 172] on span "OK" at bounding box center [759, 182] width 17 height 20
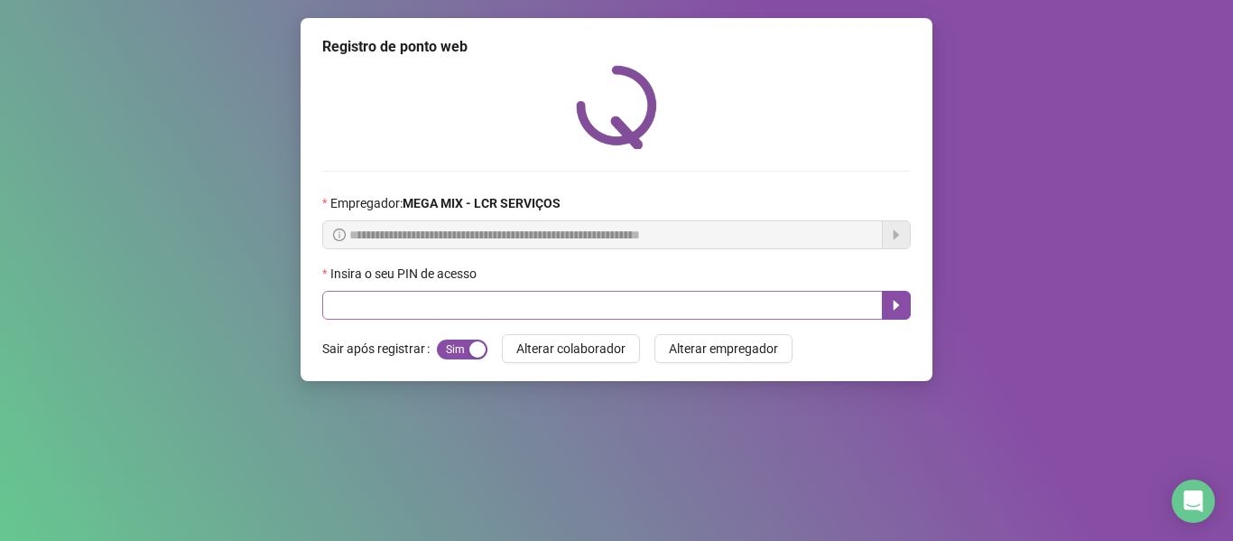
click at [585, 295] on div "Insira o seu PIN de acesso" at bounding box center [616, 292] width 589 height 56
click at [586, 296] on input "text" at bounding box center [602, 305] width 561 height 29
type input "*****"
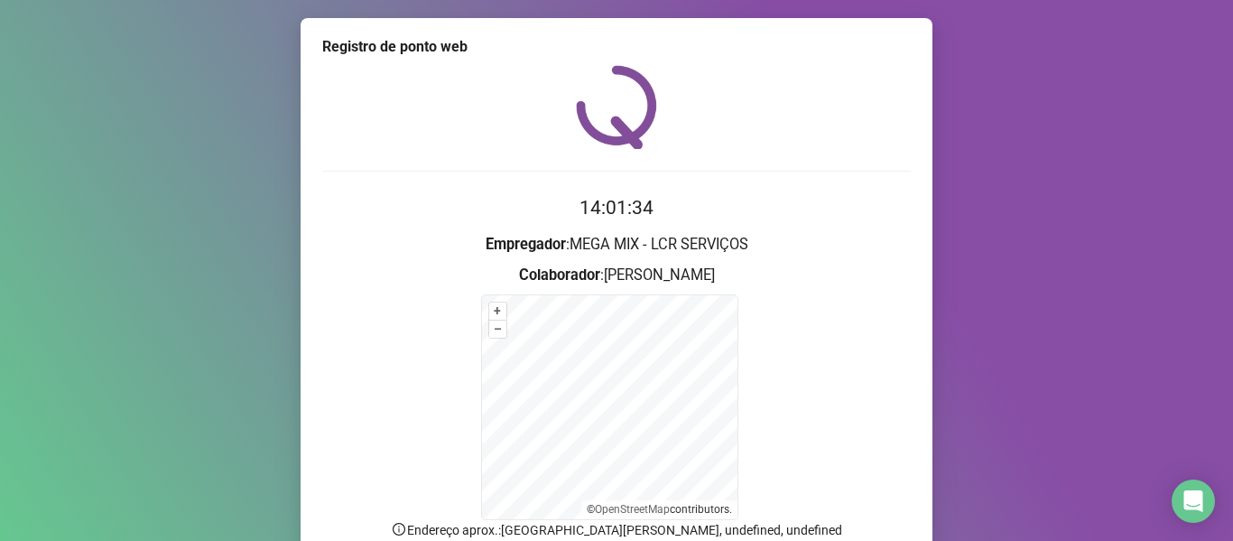
scroll to position [159, 0]
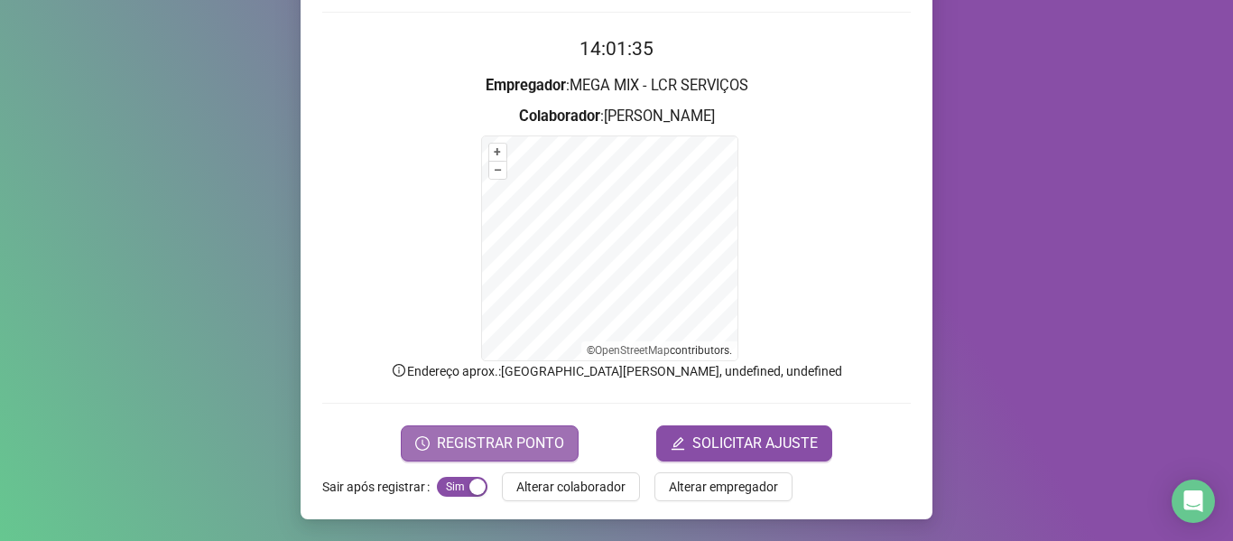
click at [541, 455] on button "REGISTRAR PONTO" at bounding box center [490, 443] width 178 height 36
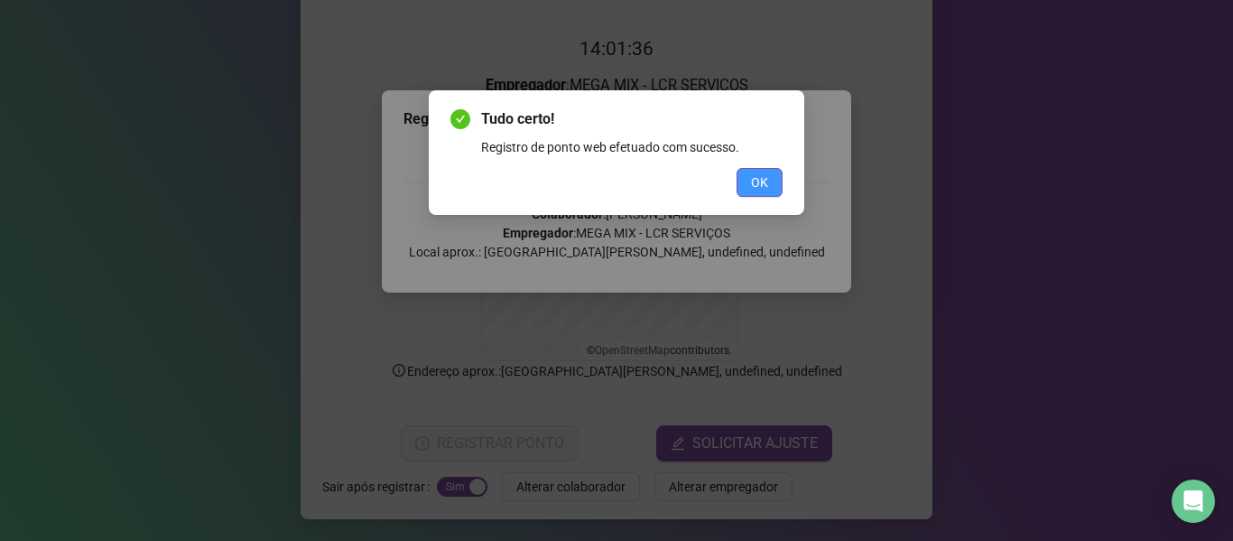
click at [758, 179] on span "OK" at bounding box center [759, 182] width 17 height 20
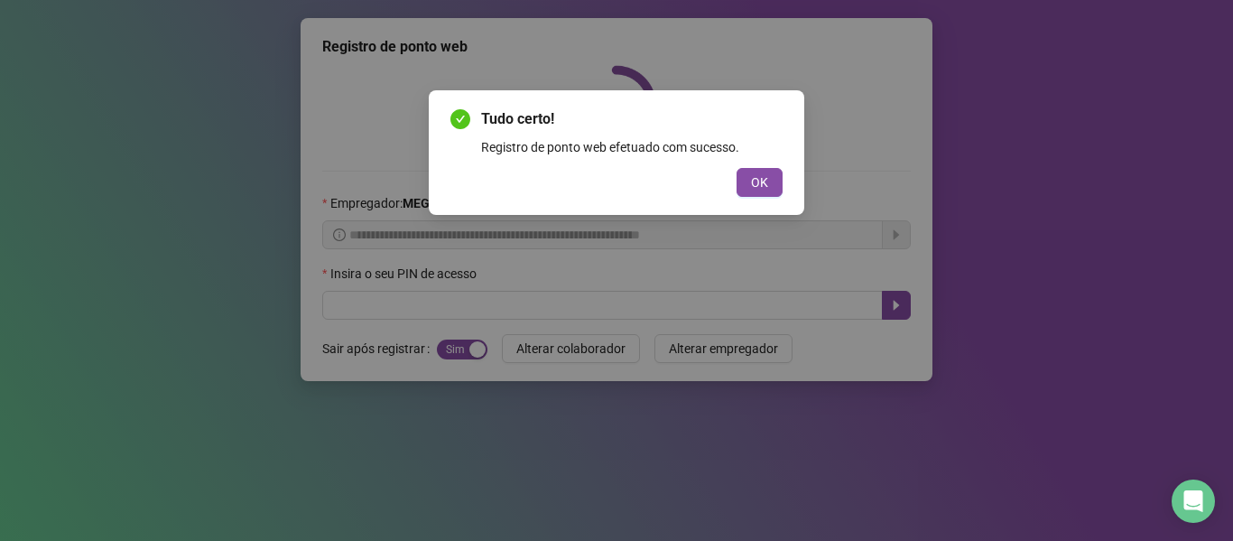
scroll to position [0, 0]
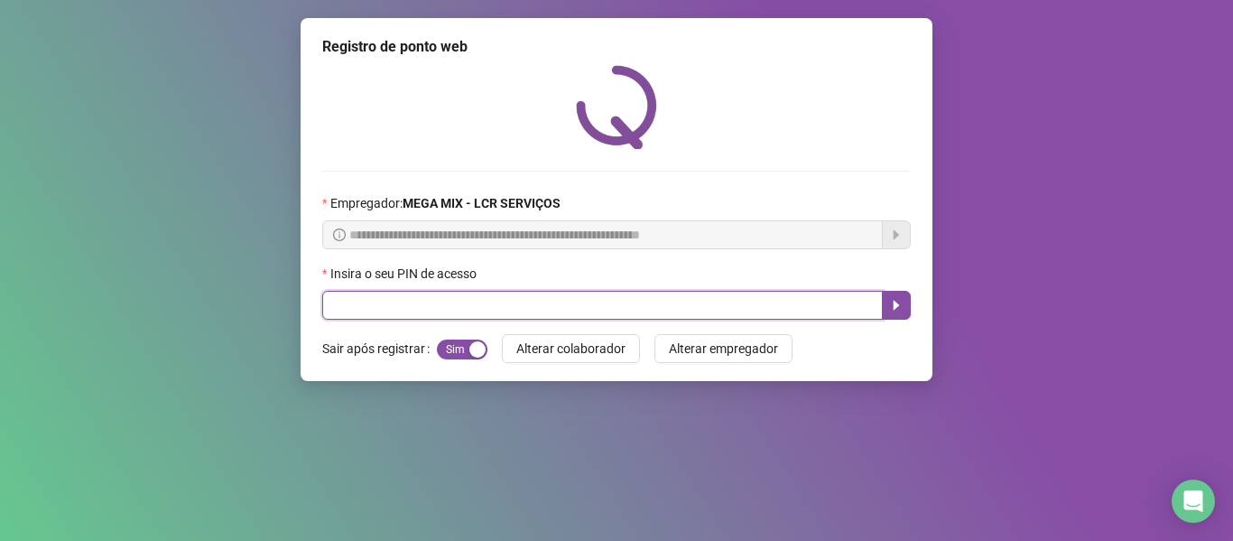
click at [575, 307] on input "text" at bounding box center [602, 305] width 561 height 29
type input "*****"
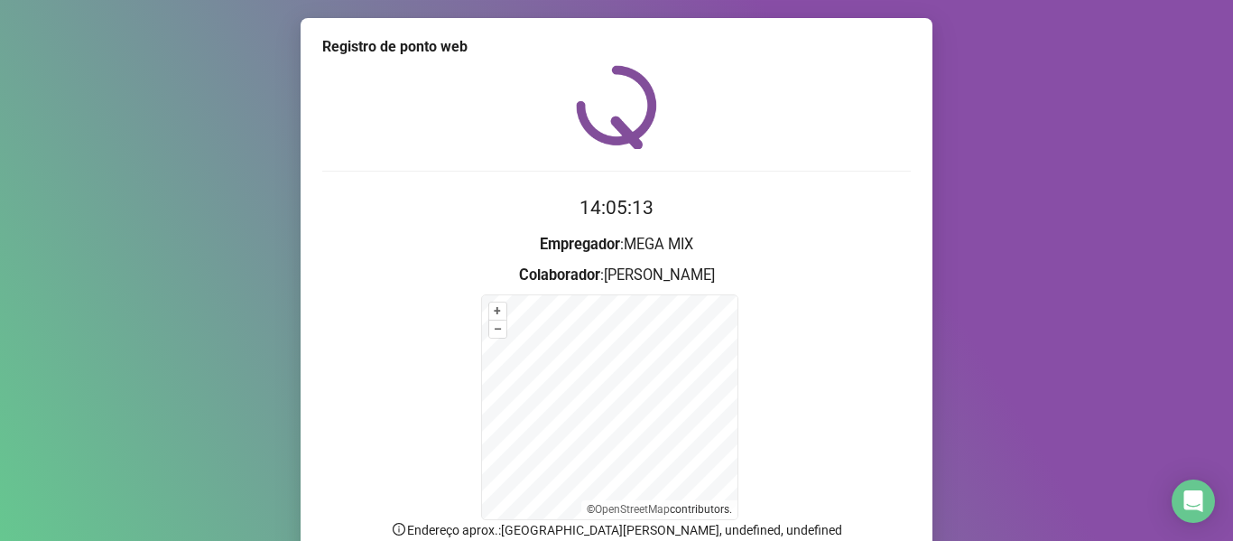
scroll to position [159, 0]
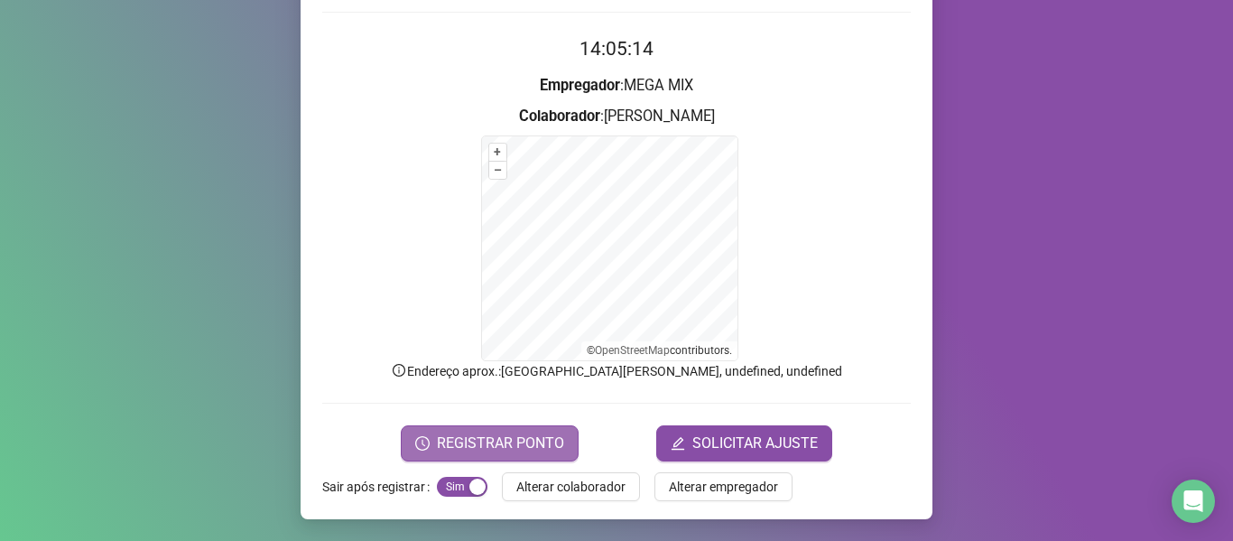
click at [477, 444] on span "REGISTRAR PONTO" at bounding box center [500, 443] width 127 height 22
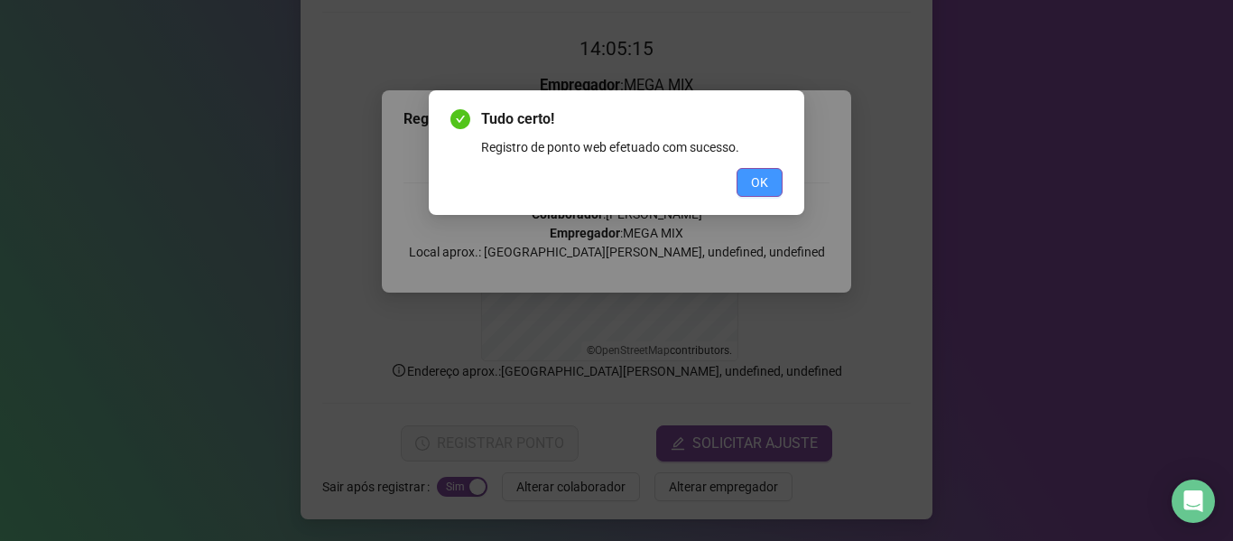
click at [769, 181] on button "OK" at bounding box center [760, 182] width 46 height 29
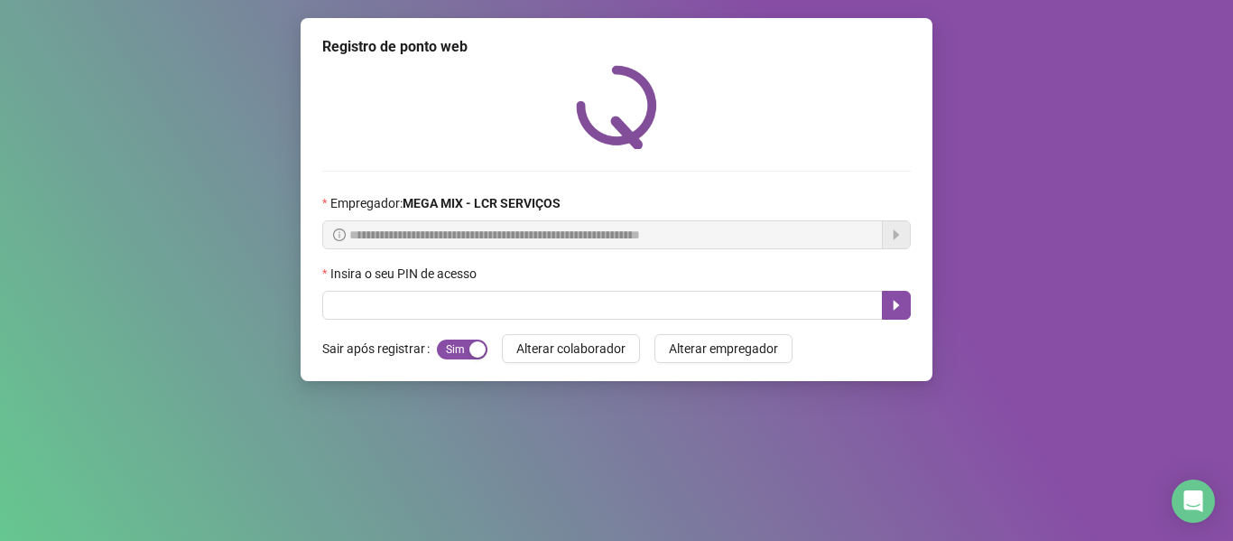
scroll to position [0, 0]
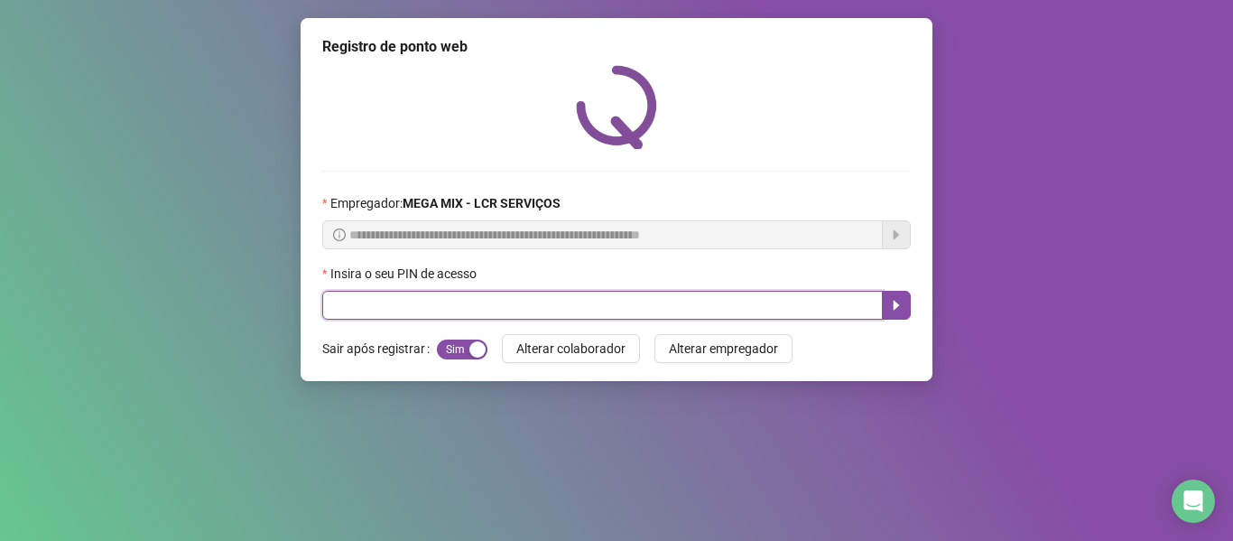
click at [530, 311] on input "text" at bounding box center [602, 305] width 561 height 29
type input "*"
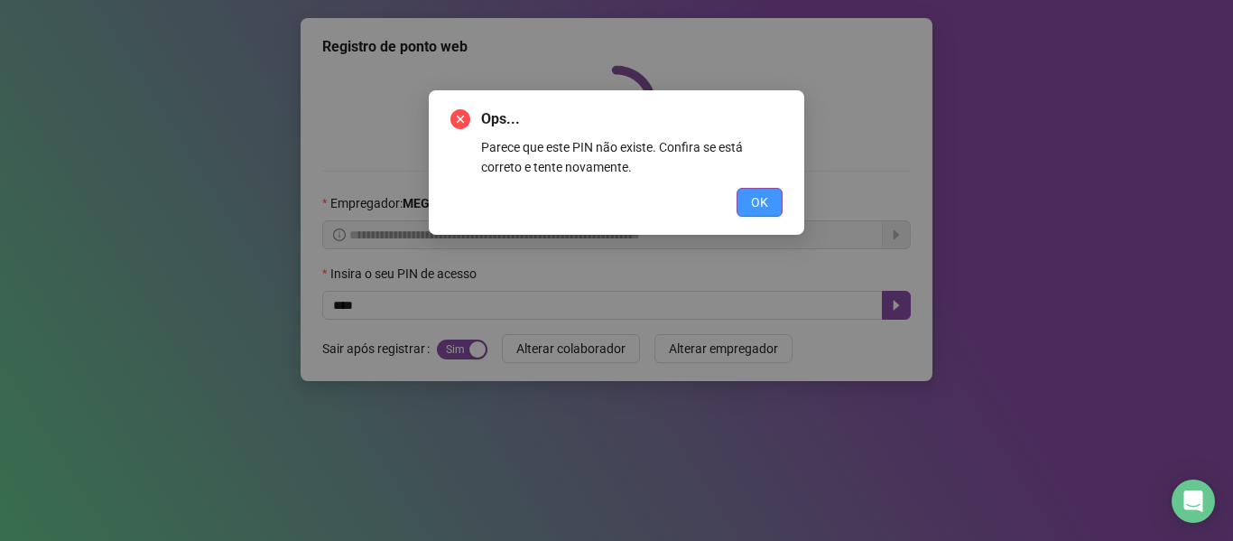
click at [760, 206] on span "OK" at bounding box center [759, 202] width 17 height 20
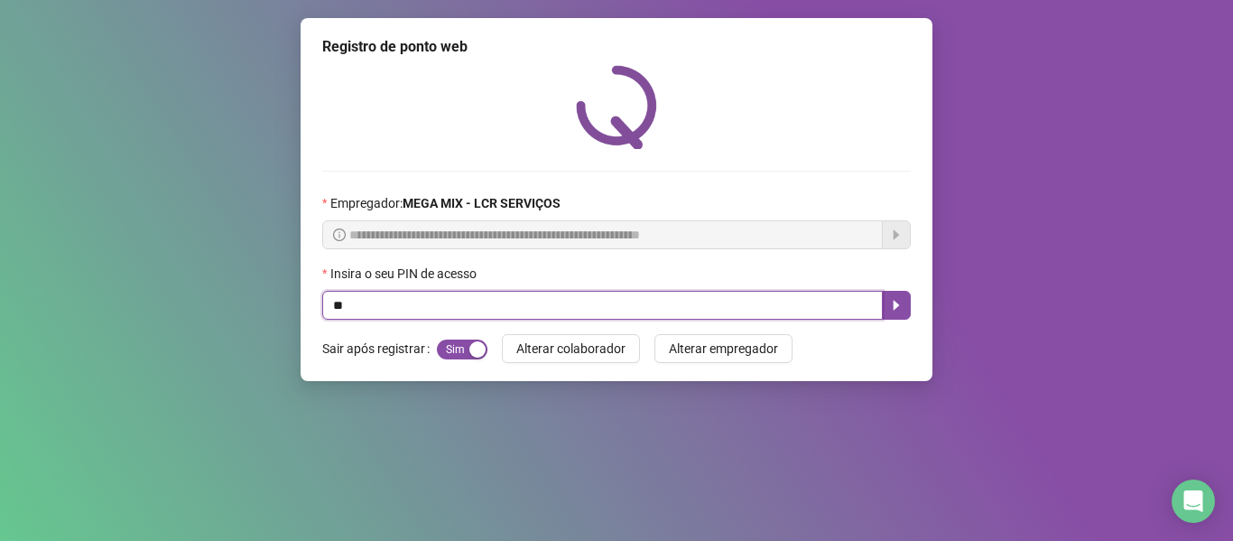
type input "*"
type input "*****"
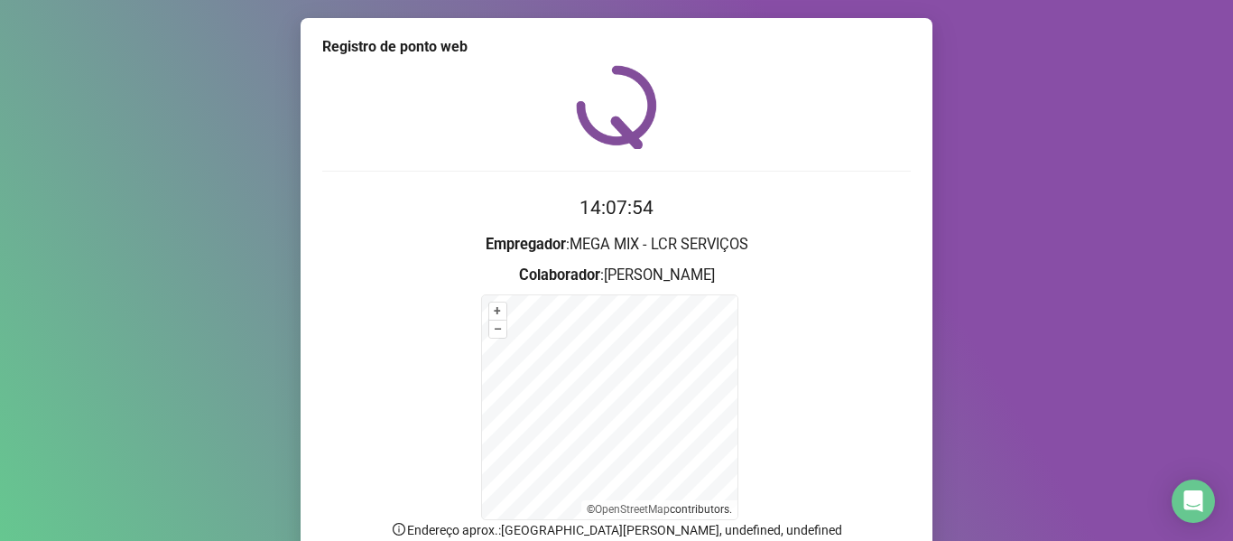
scroll to position [159, 0]
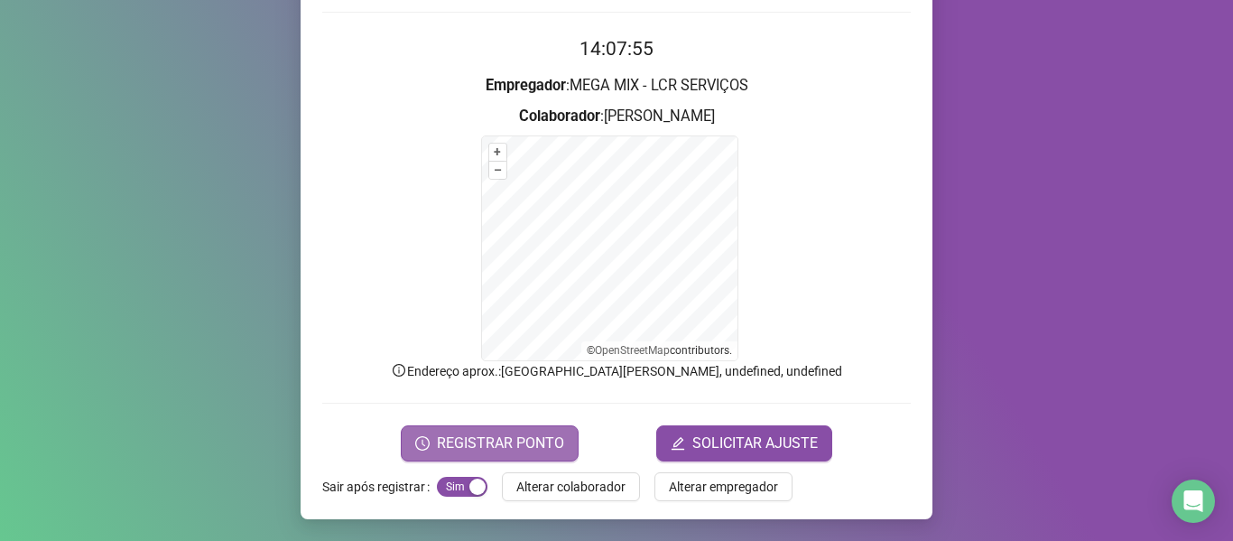
click at [523, 432] on span "REGISTRAR PONTO" at bounding box center [500, 443] width 127 height 22
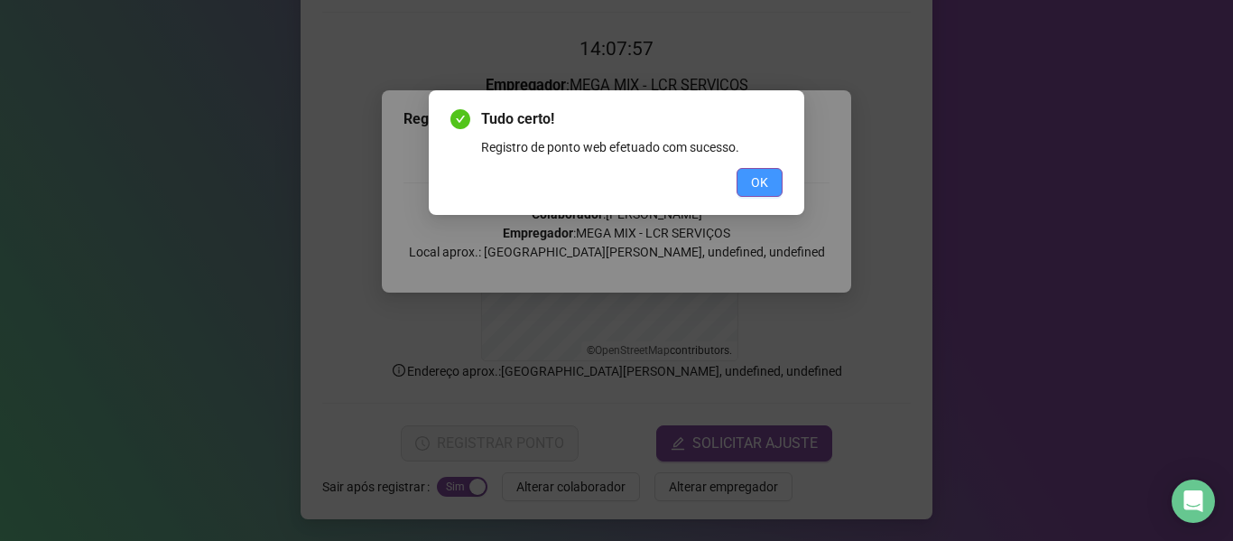
click at [769, 186] on button "OK" at bounding box center [760, 182] width 46 height 29
